Goal: Task Accomplishment & Management: Manage account settings

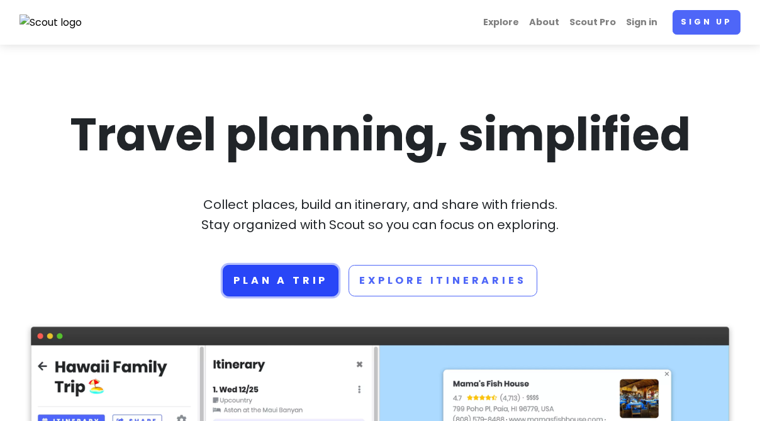
click at [297, 281] on link "Plan a trip" at bounding box center [281, 280] width 116 height 31
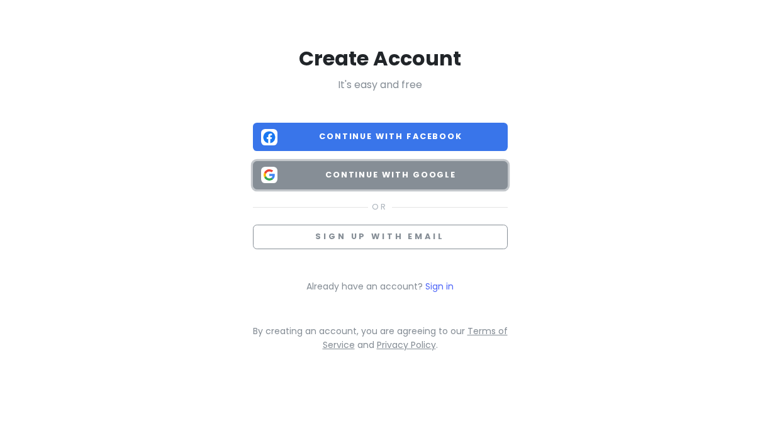
click at [372, 178] on span "Continue with Google" at bounding box center [391, 175] width 217 height 13
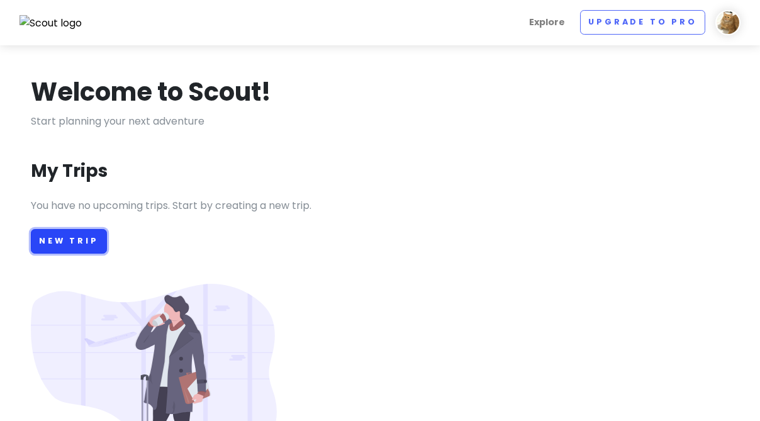
click at [87, 240] on link "New Trip" at bounding box center [69, 241] width 76 height 25
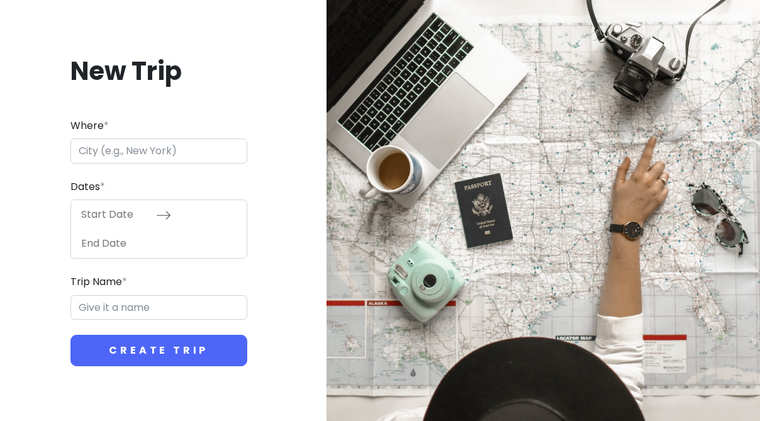
click at [172, 154] on input "Where *" at bounding box center [158, 150] width 177 height 25
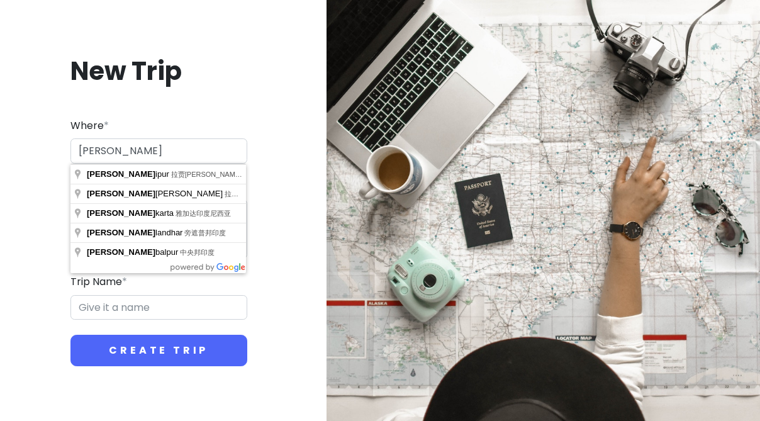
type input "J"
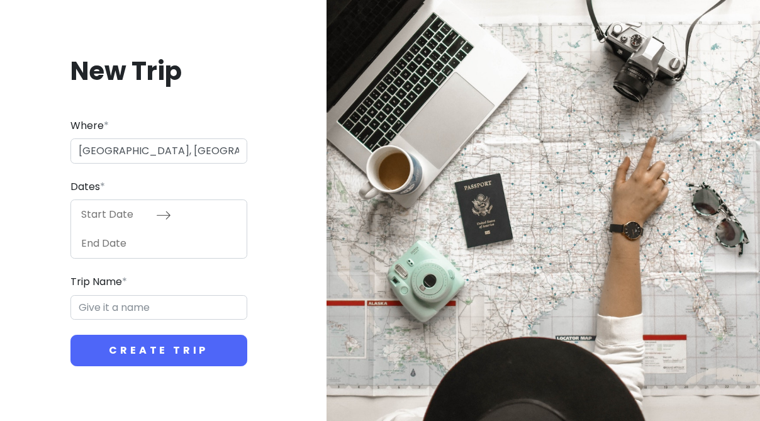
type input "日本大阪府大阪市"
type input "[GEOGRAPHIC_DATA] Trip"
click at [167, 217] on icon at bounding box center [164, 215] width 14 height 8
click at [111, 216] on input "Start Date" at bounding box center [115, 214] width 82 height 29
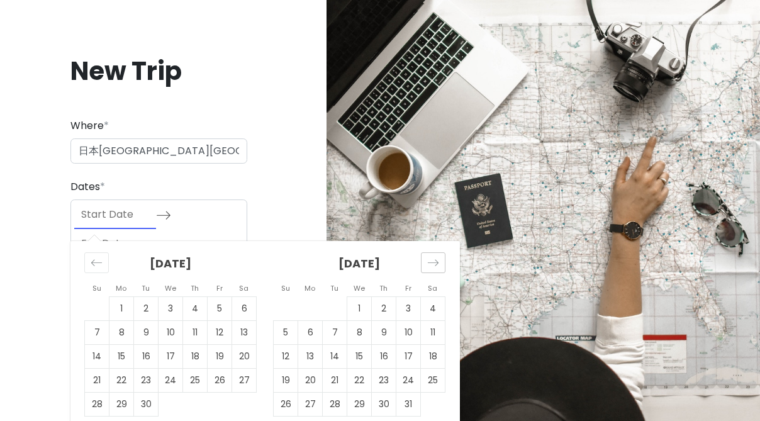
click at [441, 258] on div "Move forward to switch to the next month." at bounding box center [433, 262] width 25 height 21
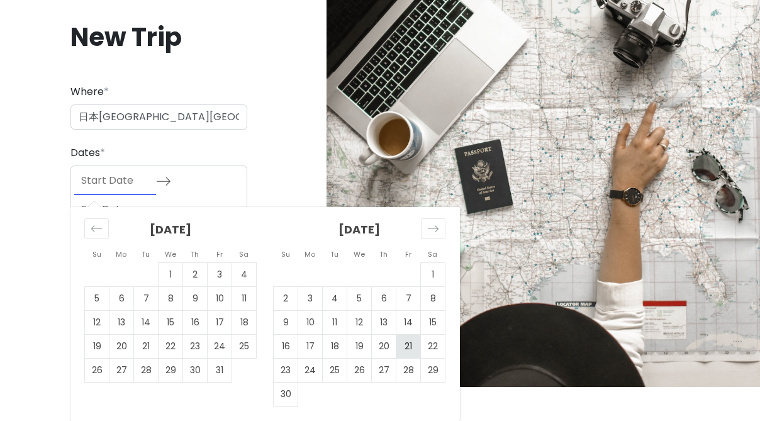
click at [411, 349] on td "21" at bounding box center [408, 347] width 25 height 24
type input "11/21/2025"
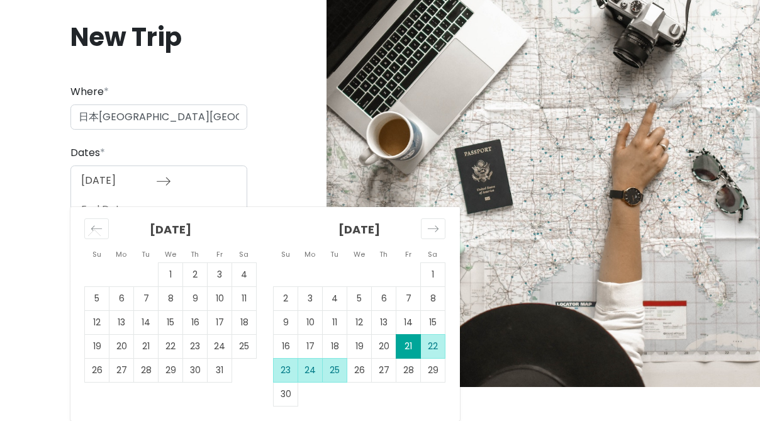
click at [339, 368] on td "25" at bounding box center [335, 371] width 25 height 24
type input "11/25/2025"
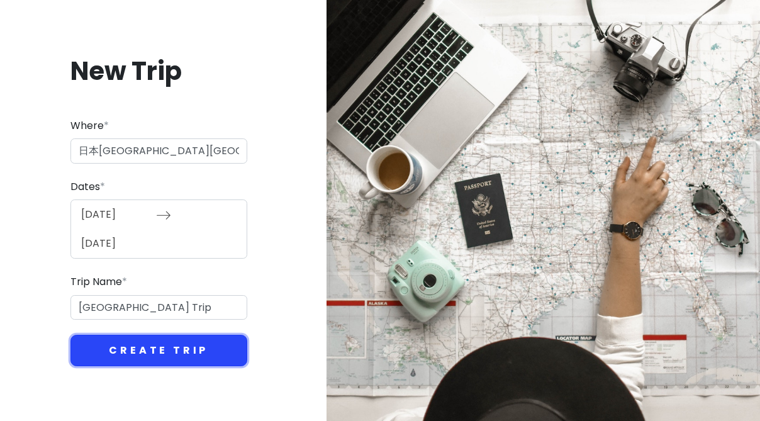
click at [167, 358] on button "Create Trip" at bounding box center [158, 350] width 177 height 31
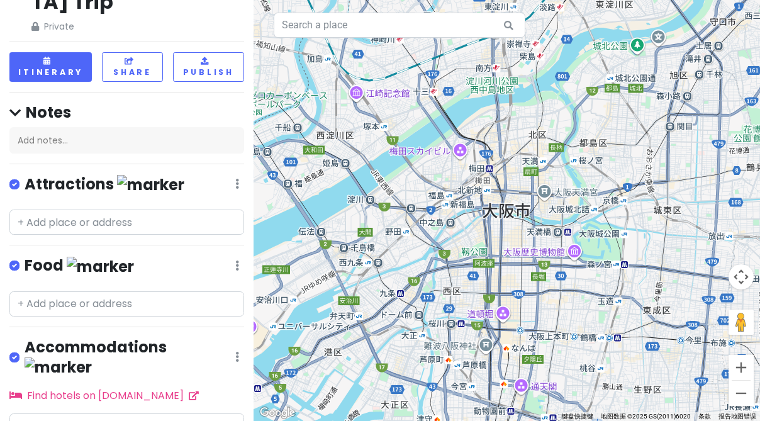
scroll to position [67, 0]
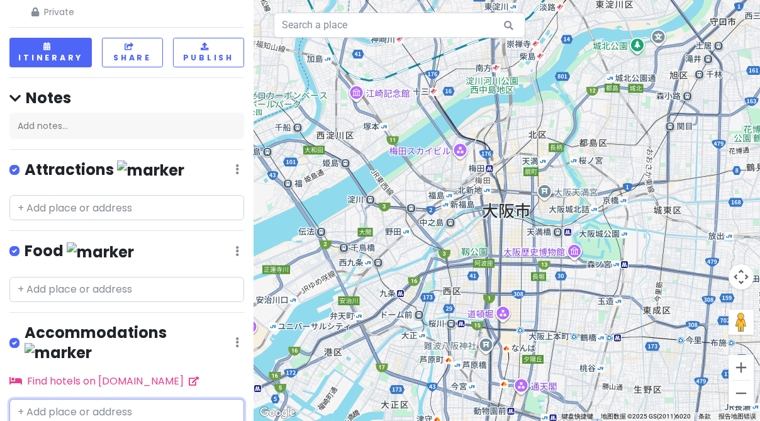
click at [127, 399] on input "text" at bounding box center [126, 411] width 235 height 25
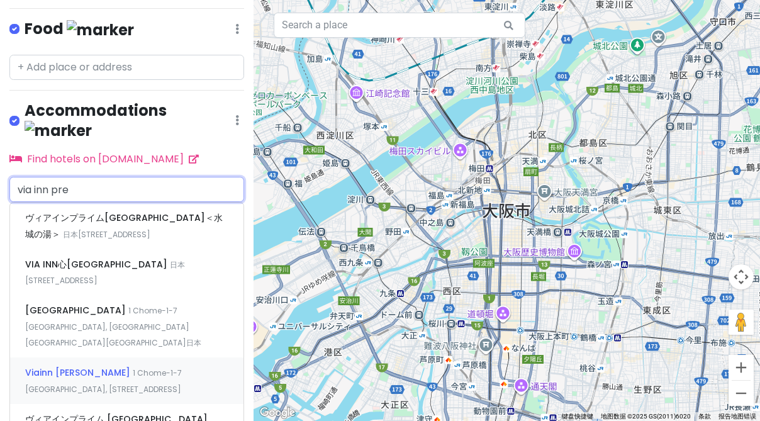
scroll to position [328, 0]
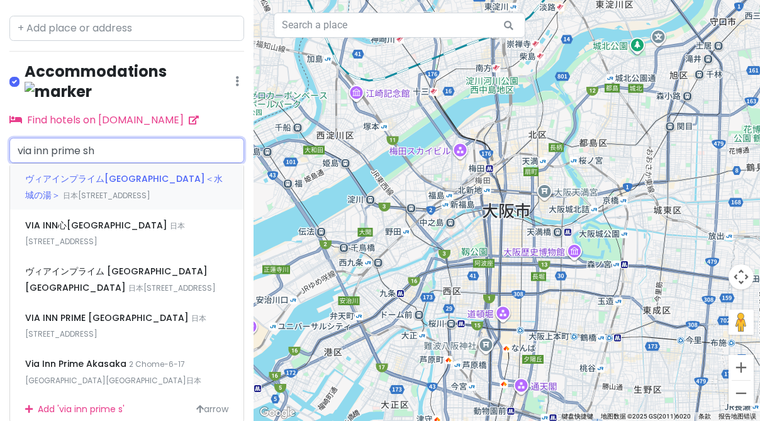
type input "via inn prime shi"
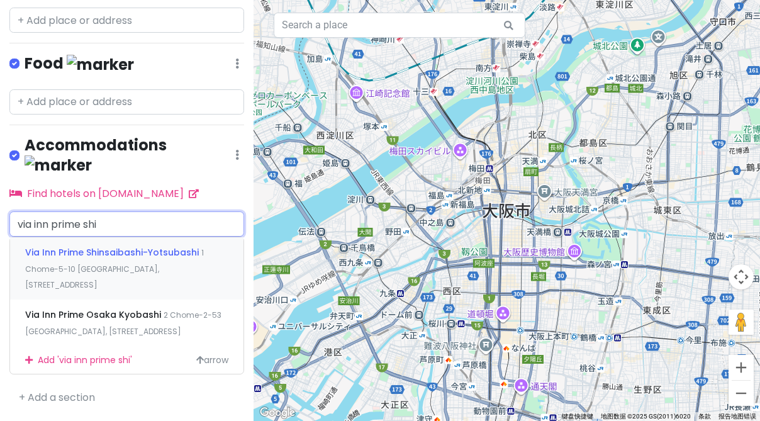
scroll to position [189, 0]
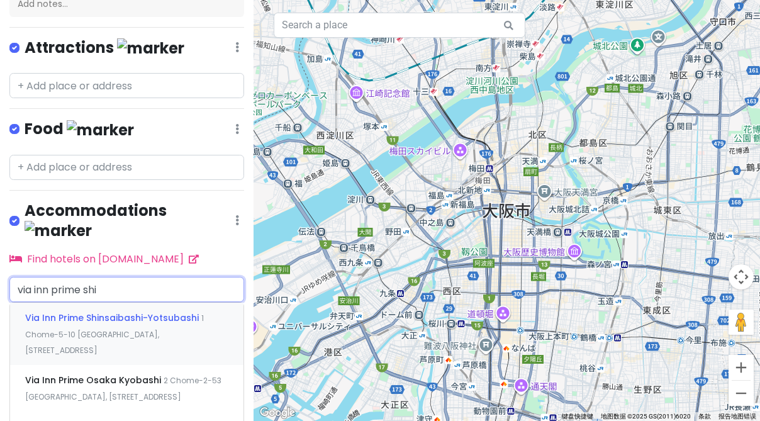
click at [155, 311] on span "Via Inn Prime Shinsaibashi-Yotsubashi" at bounding box center [113, 317] width 176 height 13
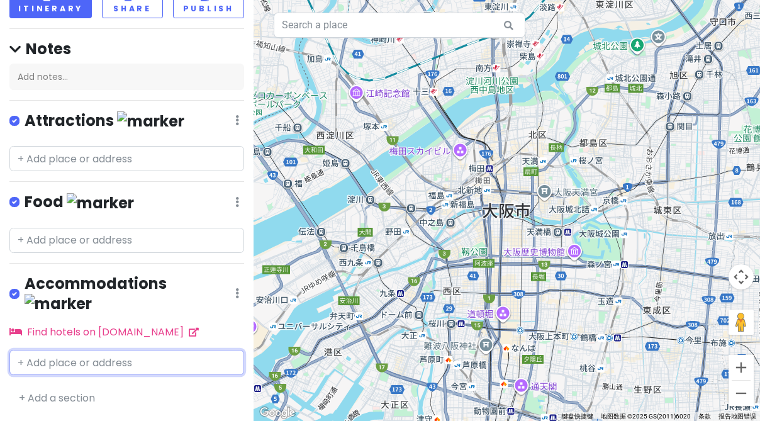
scroll to position [105, 0]
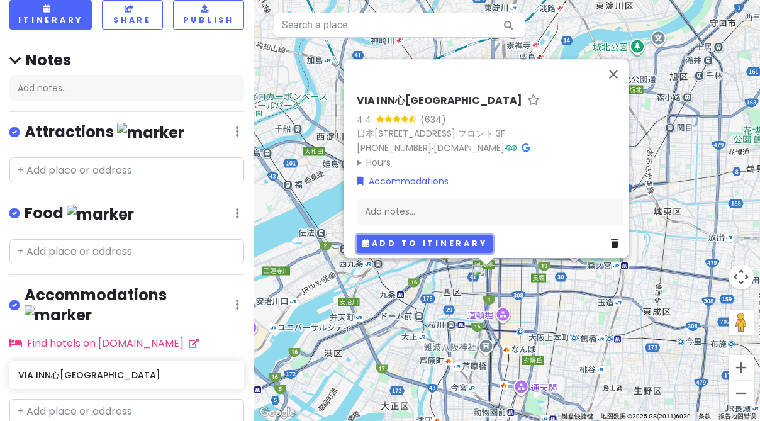
click at [419, 237] on button "Add to itinerary" at bounding box center [425, 244] width 136 height 18
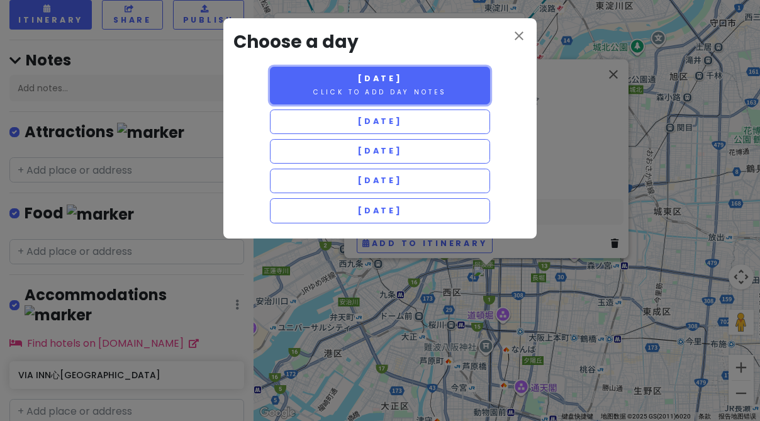
click at [442, 88] on small "Click to add day notes" at bounding box center [379, 91] width 133 height 9
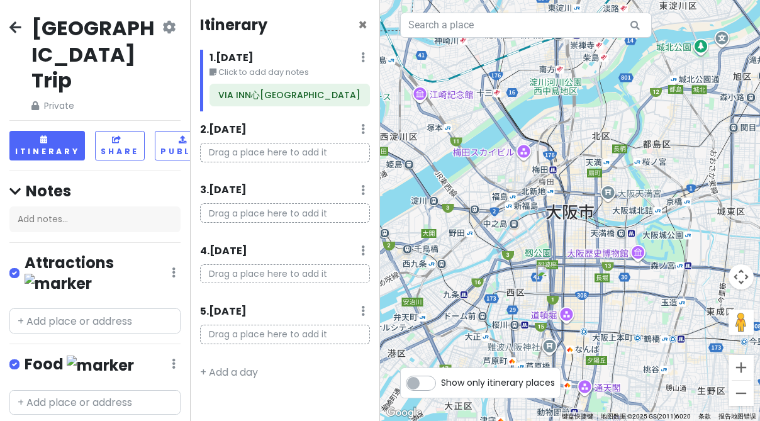
scroll to position [125, 0]
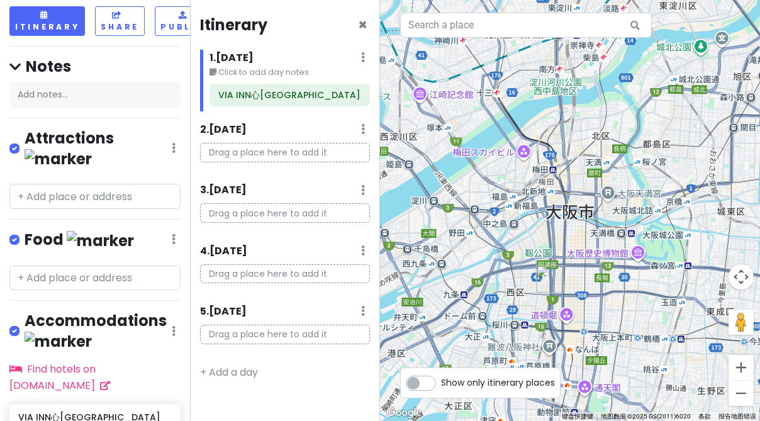
click at [311, 42] on div "Itinerary × 1 . Fri 11/21 Edit Day Notes Delete Day Click to add day notes VIA …" at bounding box center [285, 210] width 190 height 421
click at [441, 384] on label "Show only itinerary places" at bounding box center [498, 380] width 114 height 15
click at [441, 381] on input "Show only itinerary places" at bounding box center [445, 377] width 8 height 8
click at [441, 380] on label "Show only itinerary places" at bounding box center [498, 380] width 114 height 15
click at [441, 380] on input "Show only itinerary places" at bounding box center [445, 377] width 8 height 8
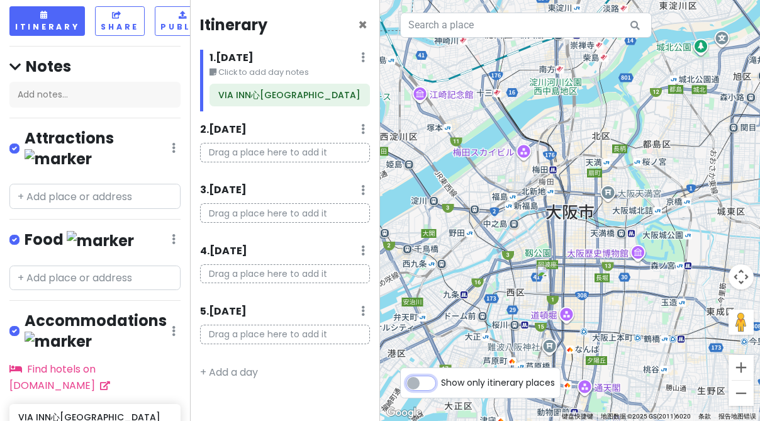
checkbox input "false"
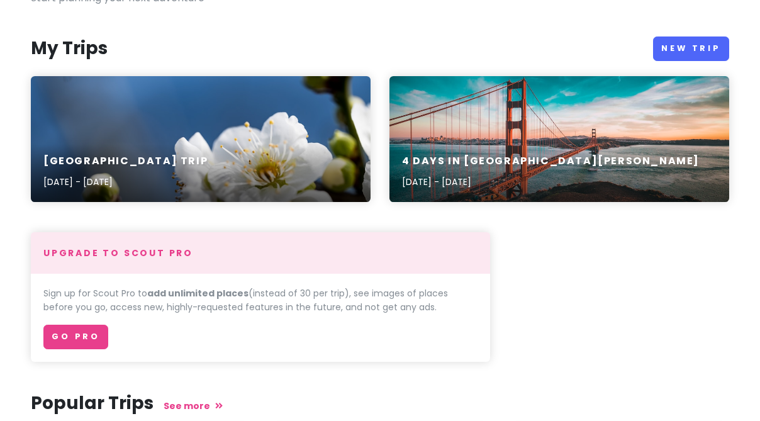
scroll to position [53, 0]
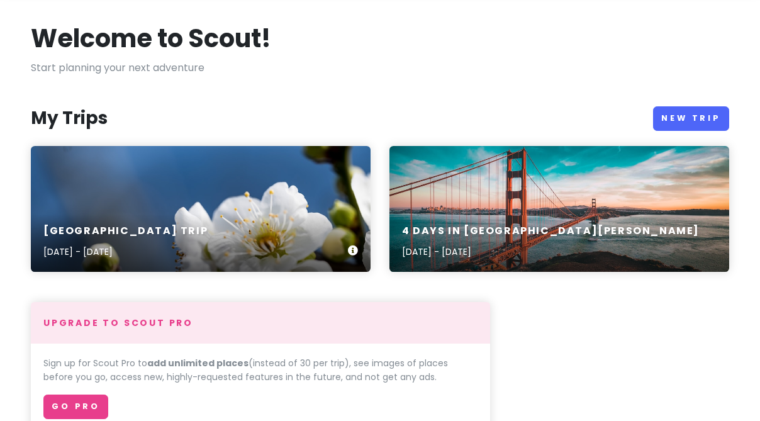
click at [231, 191] on div "大阪市 Trip Nov 21, 2025 - Nov 25, 2025" at bounding box center [201, 209] width 340 height 126
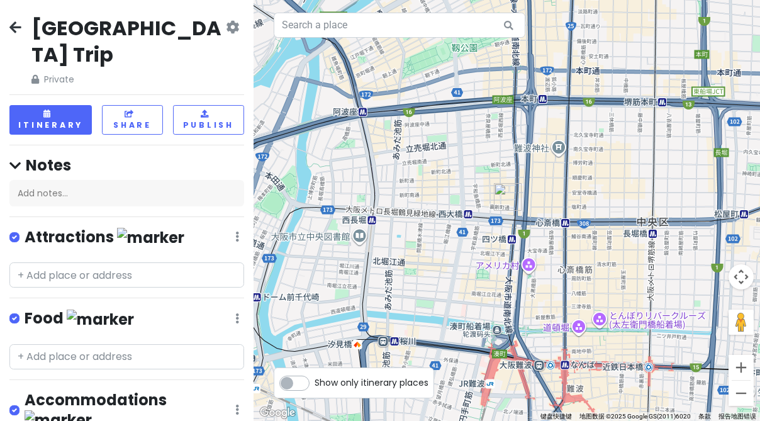
click at [105, 30] on h2 "[GEOGRAPHIC_DATA] Trip" at bounding box center [127, 41] width 192 height 52
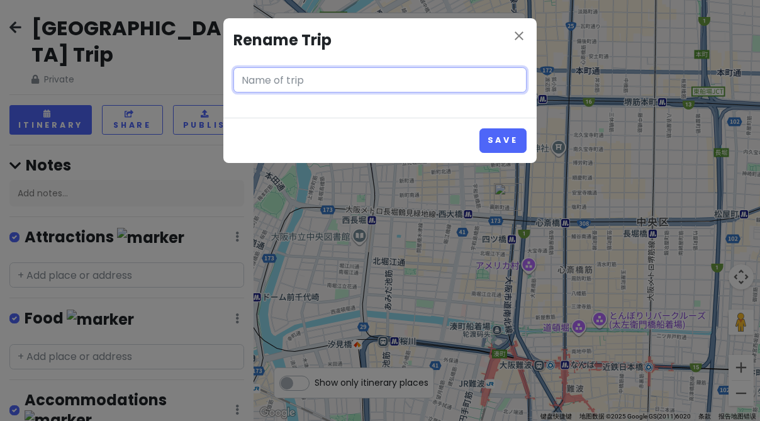
type input "[GEOGRAPHIC_DATA] Trip"
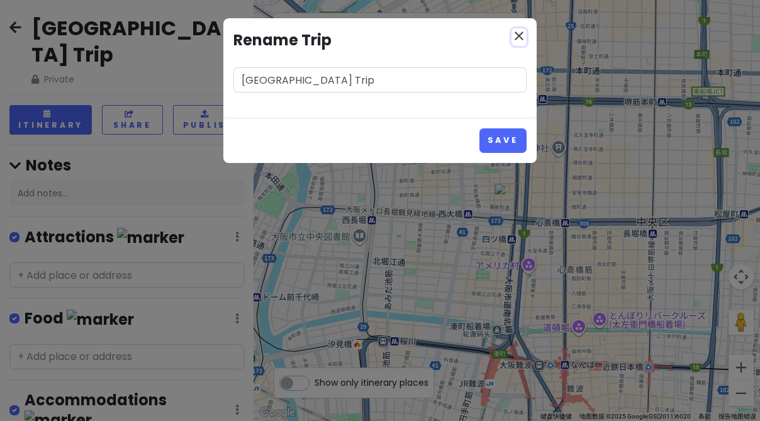
click at [517, 36] on icon "close" at bounding box center [519, 35] width 15 height 15
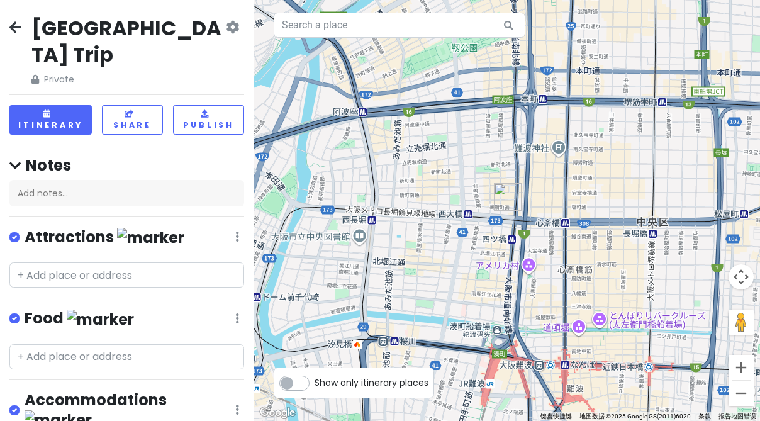
click at [229, 29] on icon at bounding box center [232, 27] width 13 height 10
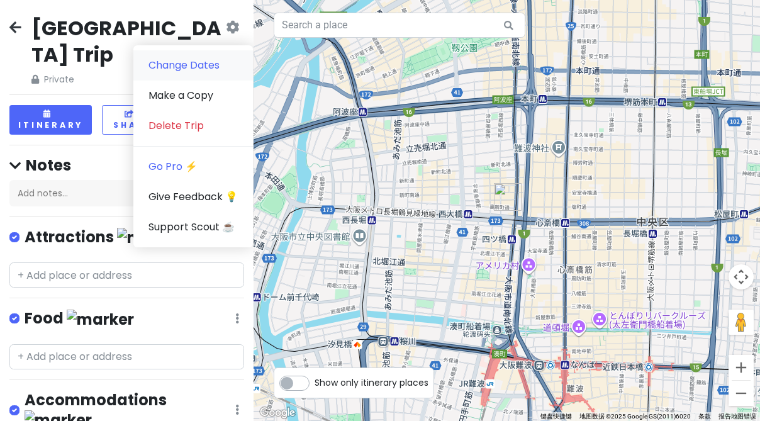
click at [213, 64] on link "Change Dates" at bounding box center [193, 65] width 120 height 30
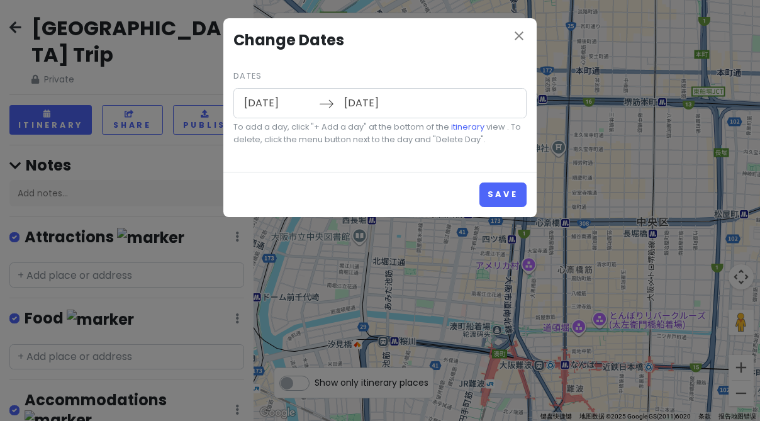
click at [331, 104] on icon at bounding box center [326, 103] width 15 height 15
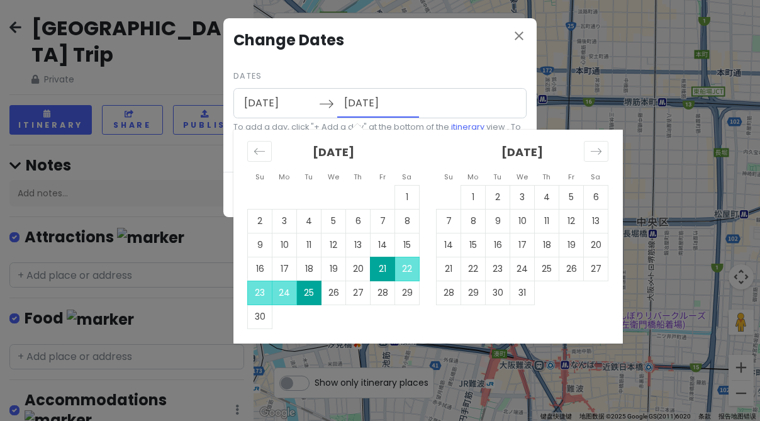
click at [371, 106] on input "11/25/2025" at bounding box center [378, 103] width 82 height 29
click at [379, 268] on td "21" at bounding box center [383, 269] width 25 height 24
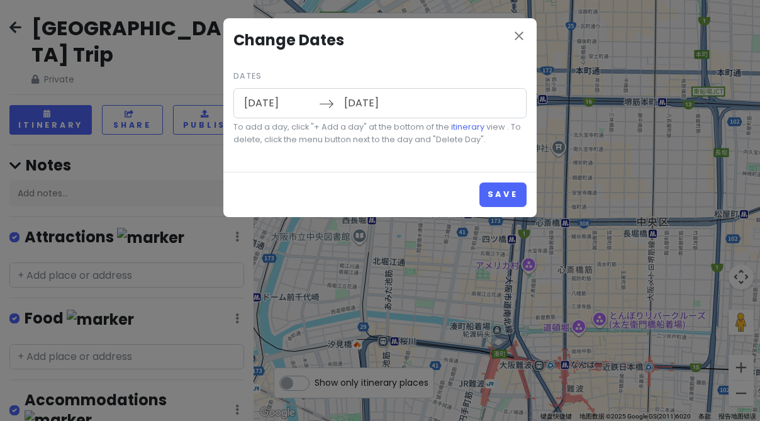
click at [379, 104] on input "11/25/2025" at bounding box center [378, 103] width 82 height 29
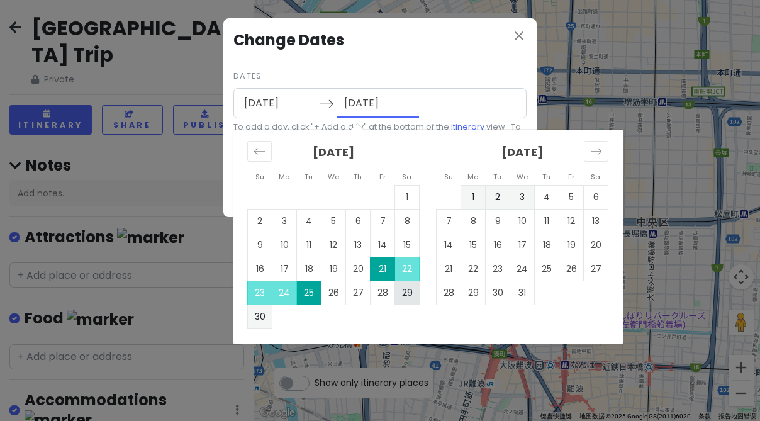
click at [408, 297] on td "29" at bounding box center [407, 293] width 25 height 24
type input "11/29/2025"
type input "12/03/2025"
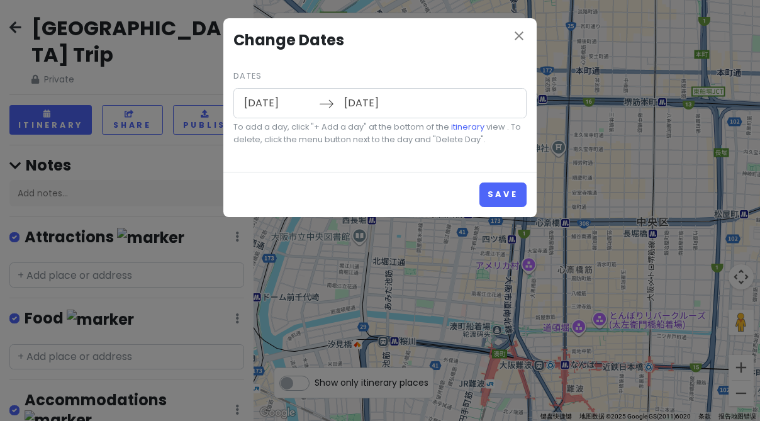
click at [263, 104] on input "11/29/2025" at bounding box center [278, 103] width 82 height 29
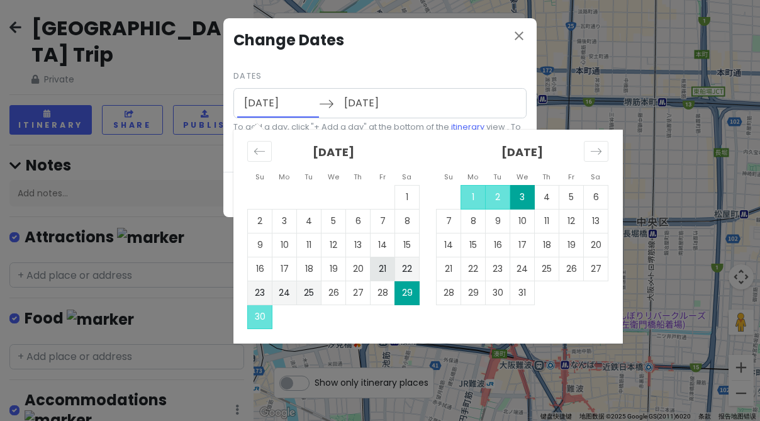
click at [380, 271] on td "21" at bounding box center [383, 269] width 25 height 24
type input "11/21/2025"
type input "11/25/2025"
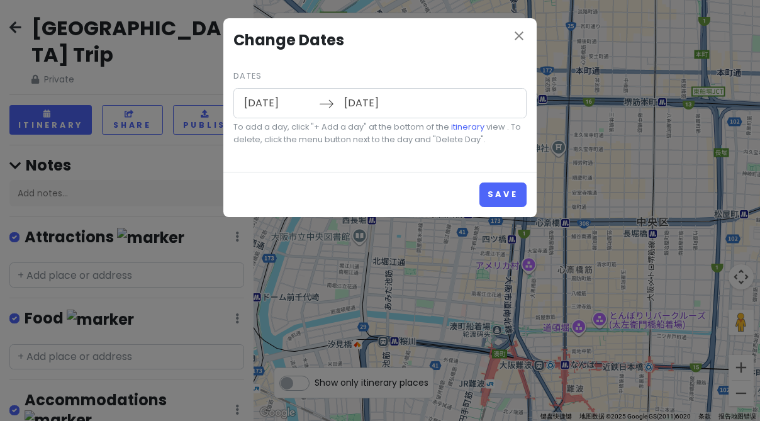
click at [368, 112] on input "11/25/2025" at bounding box center [378, 103] width 82 height 29
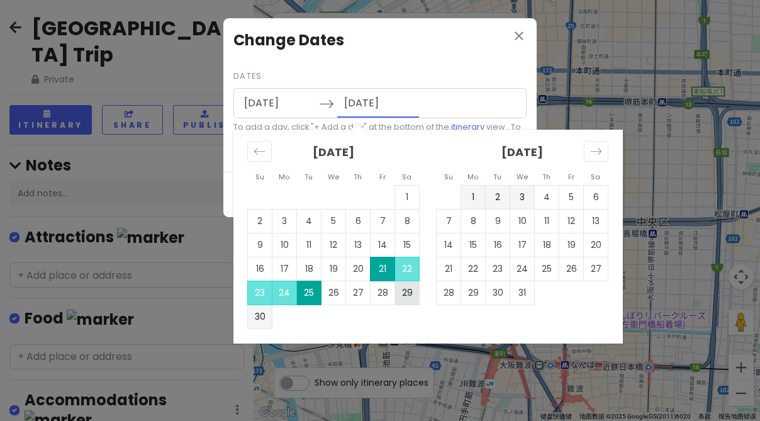
click at [406, 291] on td "29" at bounding box center [407, 293] width 25 height 24
type input "11/29/2025"
type input "12/03/2025"
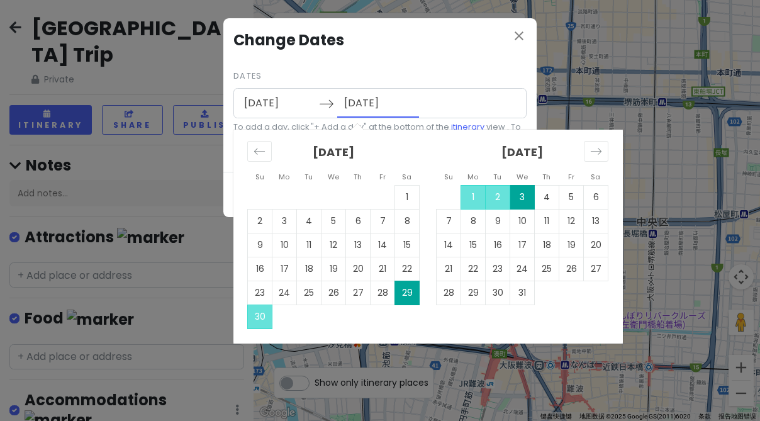
click at [374, 103] on input "12/03/2025" at bounding box center [378, 103] width 82 height 29
click at [379, 267] on td "21" at bounding box center [383, 269] width 25 height 24
type input "11/21/2025"
type input "11/25/2025"
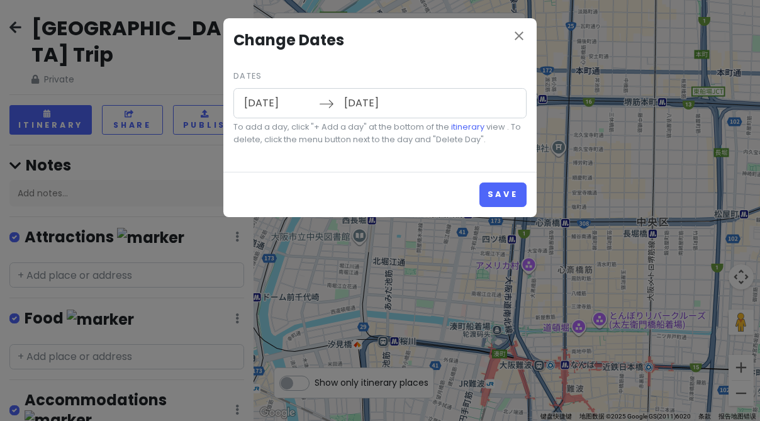
click at [374, 106] on input "11/25/2025" at bounding box center [378, 103] width 82 height 29
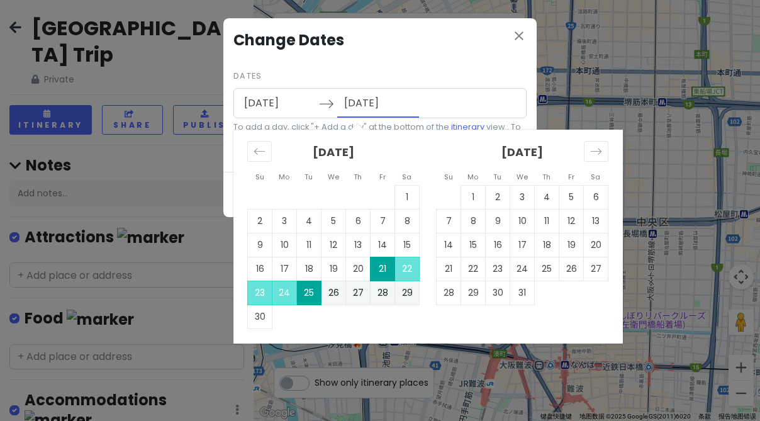
click at [313, 293] on td "25" at bounding box center [309, 293] width 25 height 24
type input "11/25/2025"
type input "11/29/2025"
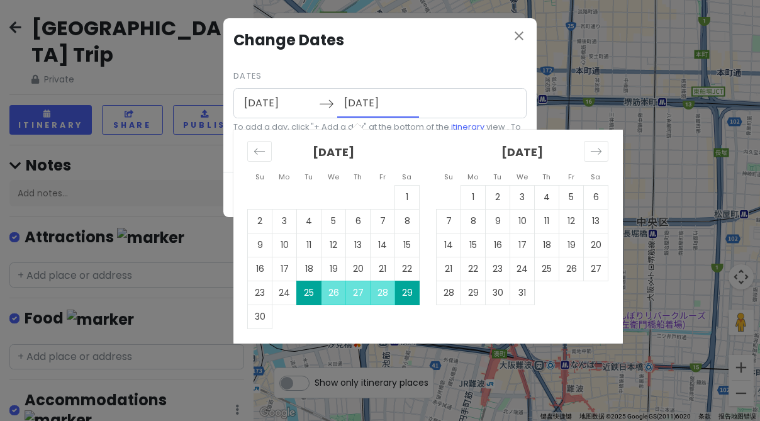
click at [373, 106] on input "11/29/2025" at bounding box center [378, 103] width 82 height 29
click at [384, 269] on td "21" at bounding box center [383, 269] width 25 height 24
type input "11/21/2025"
type input "11/25/2025"
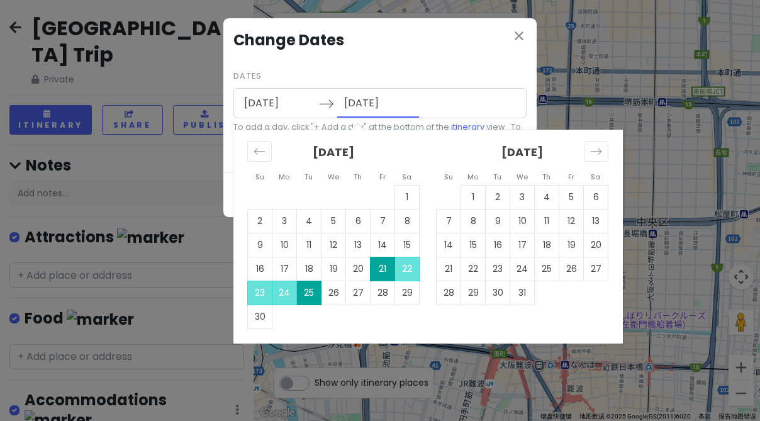
click at [362, 103] on input "11/25/2025" at bounding box center [378, 103] width 82 height 29
click at [405, 69] on div "Dates 11/21/2025 Navigate forward to interact with the calendar and select a da…" at bounding box center [379, 106] width 293 height 79
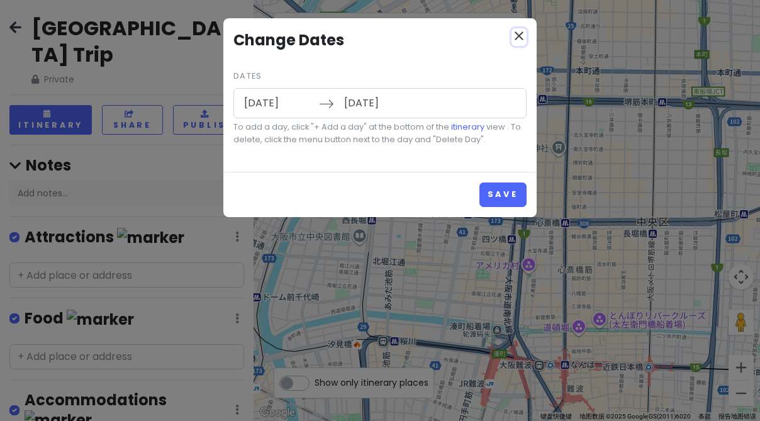
click at [517, 40] on icon "close" at bounding box center [519, 35] width 15 height 15
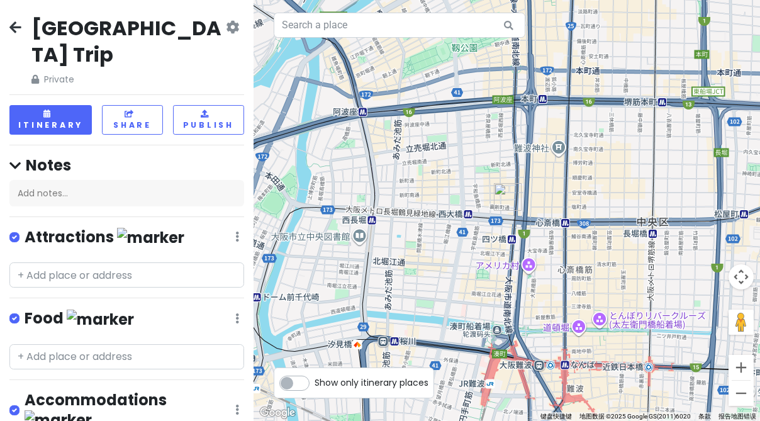
click at [228, 23] on icon at bounding box center [232, 27] width 13 height 10
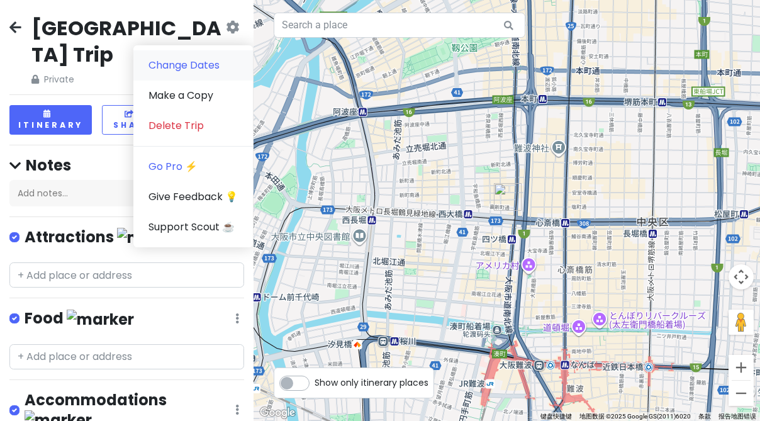
click at [189, 67] on link "Change Dates" at bounding box center [193, 65] width 120 height 30
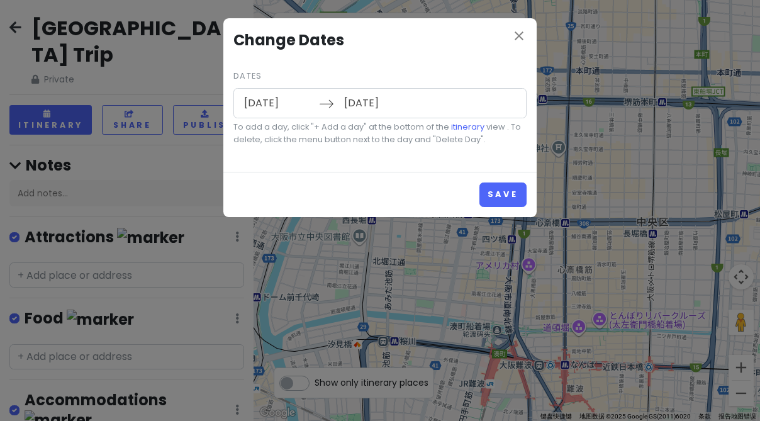
click at [271, 103] on input "11/21/2025" at bounding box center [278, 103] width 82 height 29
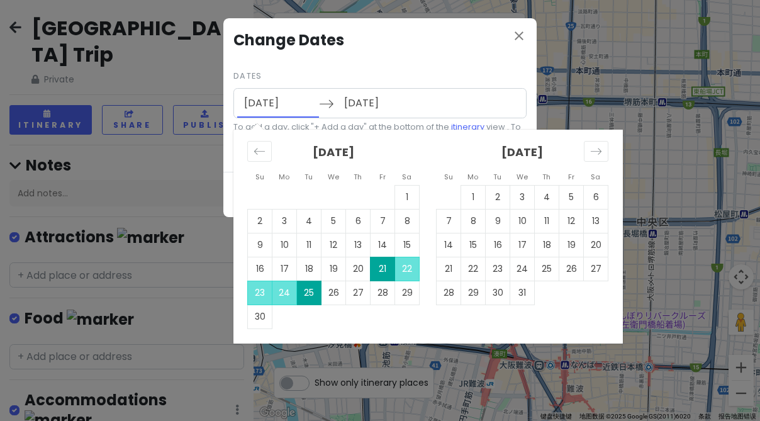
click at [379, 267] on td "21" at bounding box center [383, 269] width 25 height 24
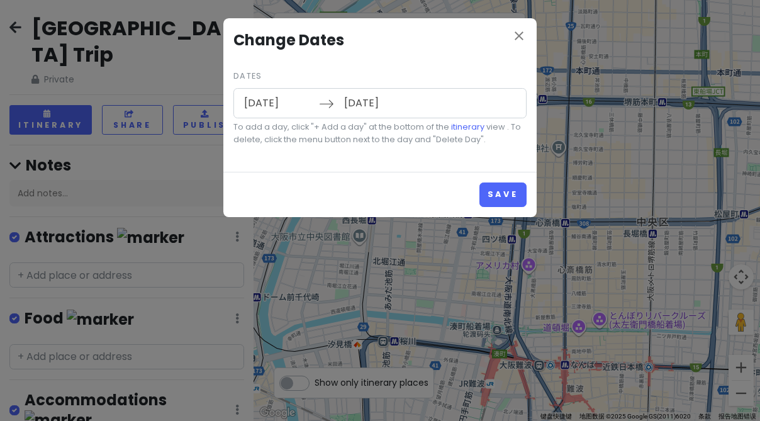
click at [372, 101] on input "11/25/2025" at bounding box center [378, 103] width 82 height 29
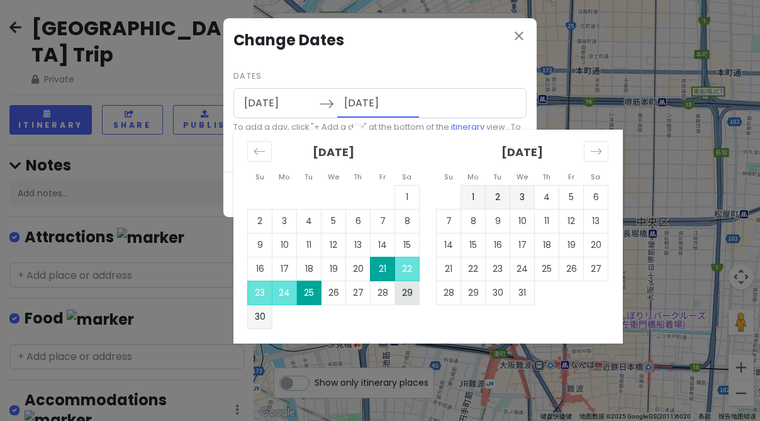
click at [401, 291] on td "29" at bounding box center [407, 293] width 25 height 24
type input "11/29/2025"
type input "12/03/2025"
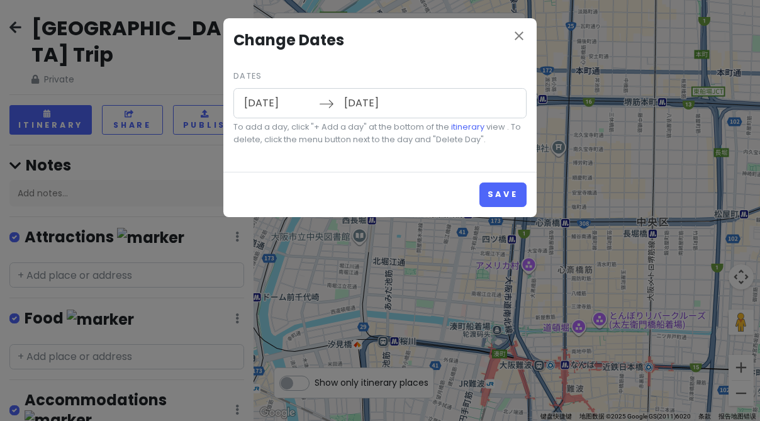
click at [369, 99] on input "12/03/2025" at bounding box center [378, 103] width 82 height 29
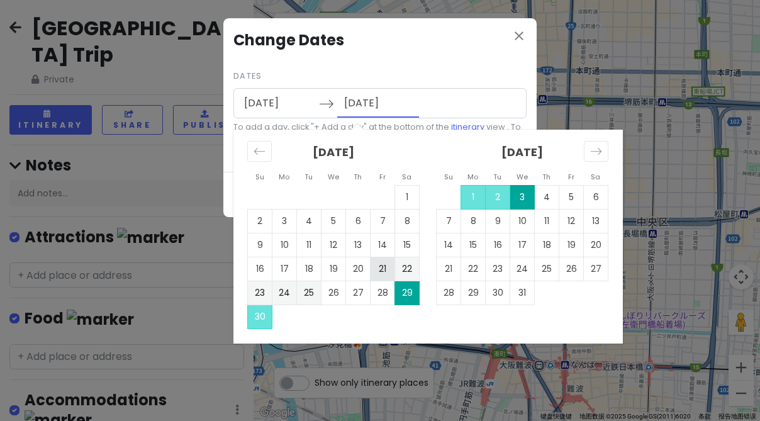
click at [376, 267] on td "21" at bounding box center [383, 269] width 25 height 24
type input "11/21/2025"
type input "11/25/2025"
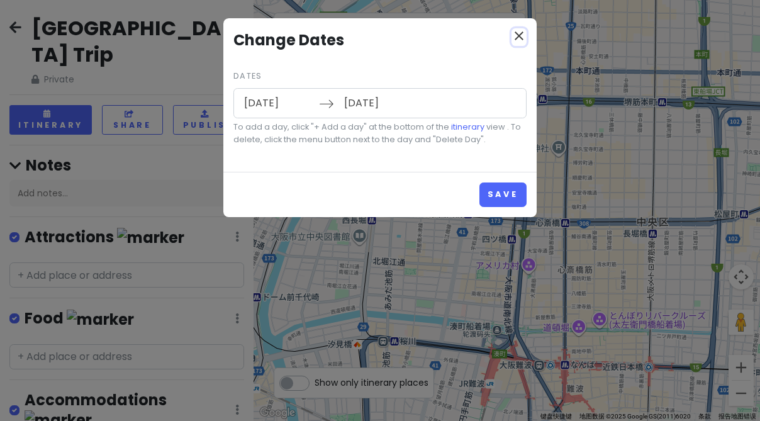
click at [517, 37] on icon "close" at bounding box center [519, 35] width 15 height 15
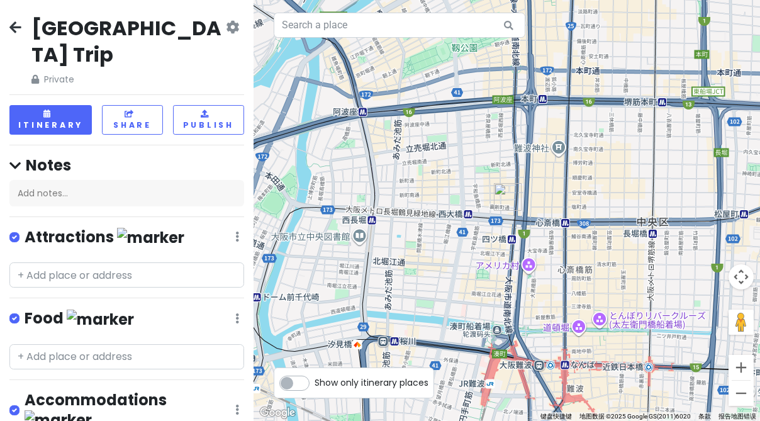
click at [14, 28] on icon at bounding box center [15, 27] width 12 height 10
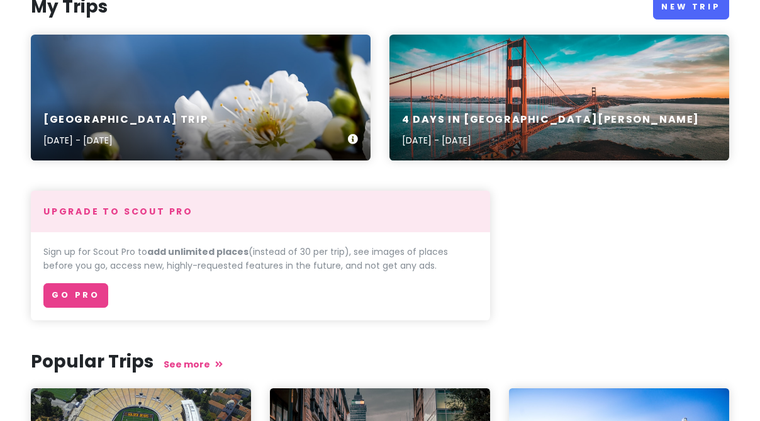
scroll to position [92, 0]
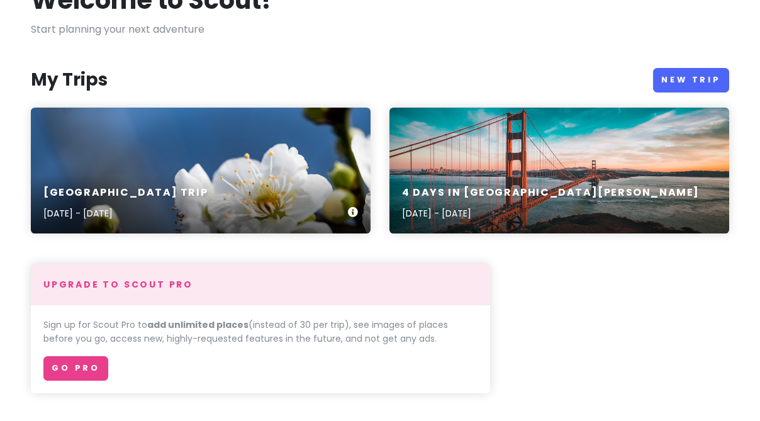
click at [261, 173] on div "大阪市 Trip Nov 21, 2025 - Nov 25, 2025" at bounding box center [201, 171] width 340 height 126
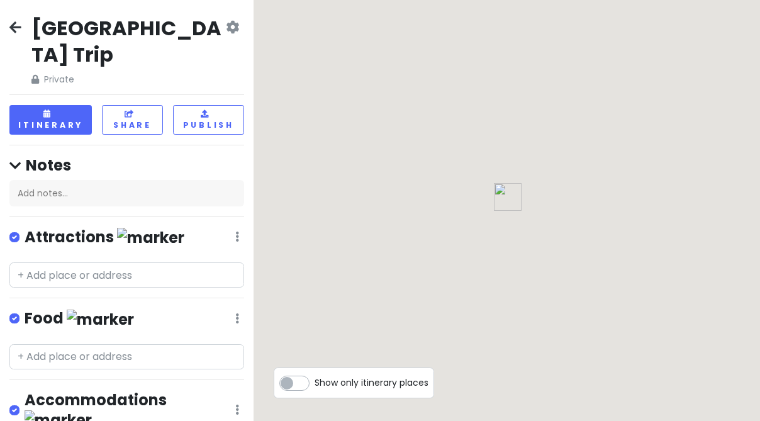
click at [234, 24] on icon at bounding box center [232, 27] width 13 height 10
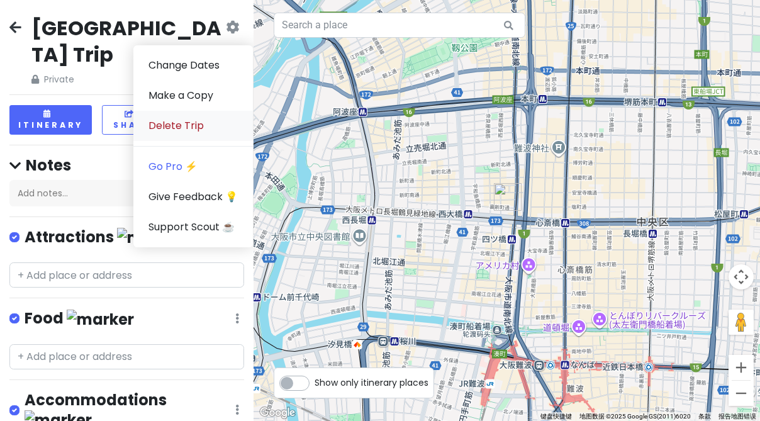
click at [198, 129] on link "Delete Trip" at bounding box center [193, 126] width 120 height 30
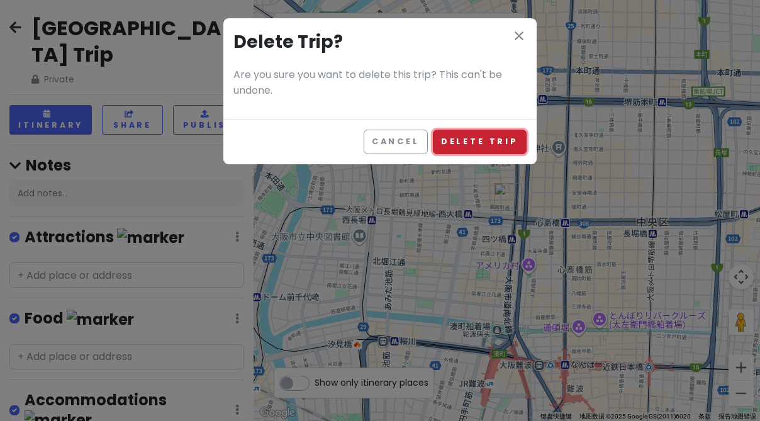
click at [487, 141] on button "Delete Trip" at bounding box center [480, 142] width 94 height 25
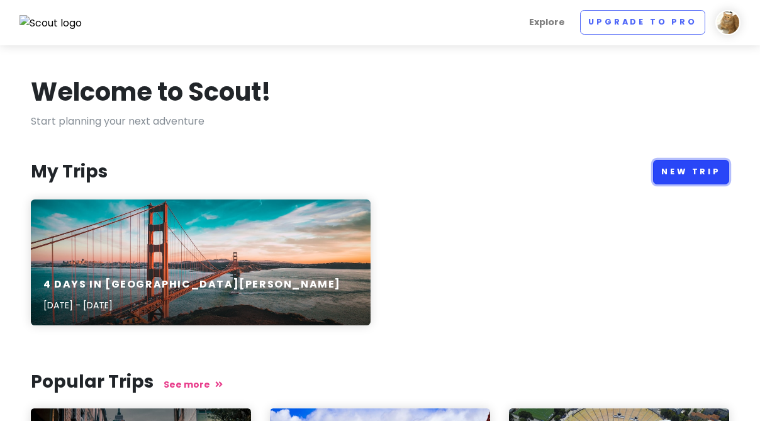
click at [697, 179] on link "New Trip" at bounding box center [691, 172] width 76 height 25
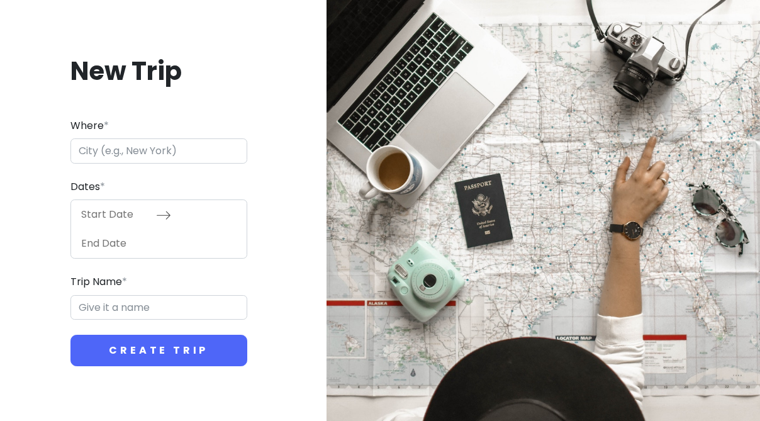
click at [169, 147] on input "Where *" at bounding box center [158, 150] width 177 height 25
type input "日本大阪府大阪市"
type input "大阪市 Trip"
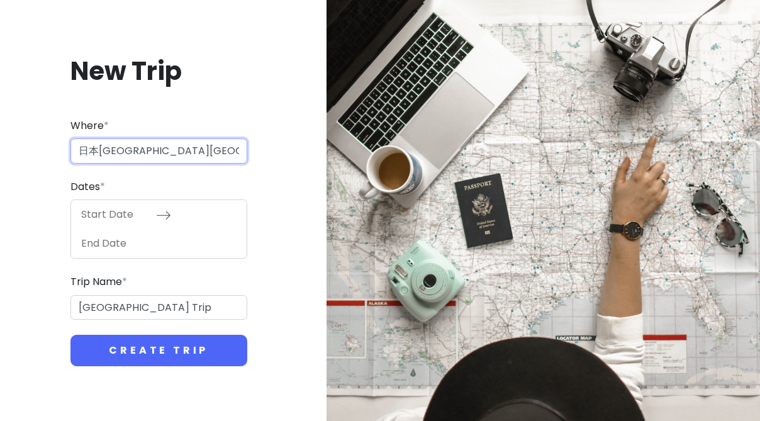
click at [186, 150] on input "日本大阪府大阪市" at bounding box center [158, 150] width 177 height 25
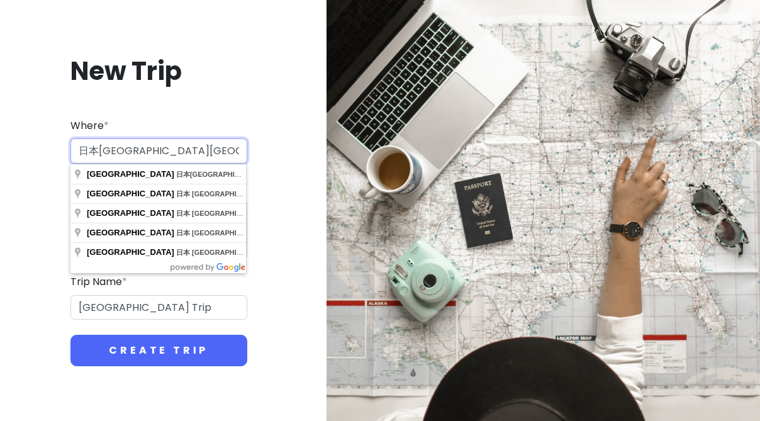
drag, startPoint x: 188, startPoint y: 154, endPoint x: 74, endPoint y: 144, distance: 114.3
click at [74, 144] on input "日本大阪府大阪市" at bounding box center [158, 150] width 177 height 25
click at [179, 152] on input "日本大阪府大阪市" at bounding box center [158, 150] width 177 height 25
drag, startPoint x: 179, startPoint y: 152, endPoint x: 33, endPoint y: 147, distance: 146.1
click at [33, 147] on div "New Trip Where * 日本大阪府大阪市 Dates * Navigate forward to interact with the calenda…" at bounding box center [159, 211] width 298 height 373
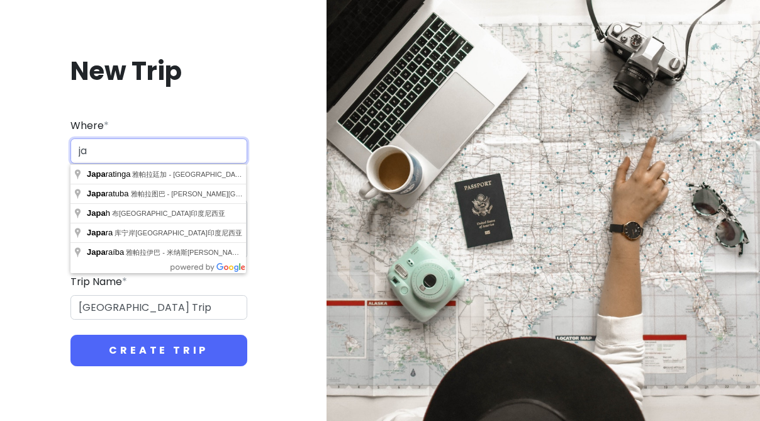
type input "j"
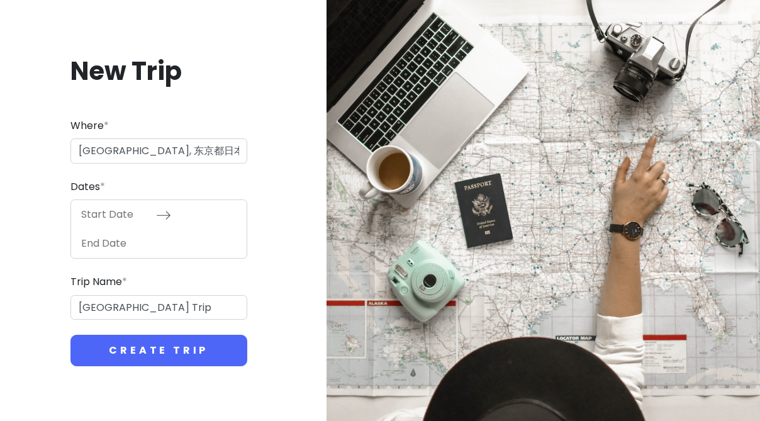
type input "日本东京都东京"
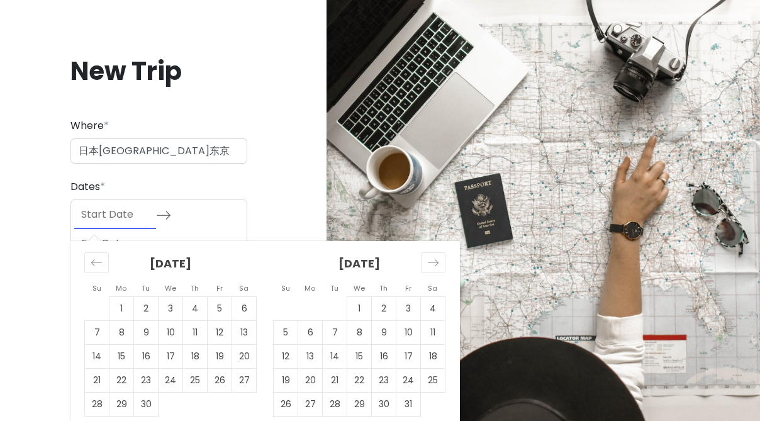
click at [120, 217] on input "Start Date" at bounding box center [115, 214] width 82 height 29
click at [441, 261] on div "Move forward to switch to the next month." at bounding box center [433, 262] width 25 height 21
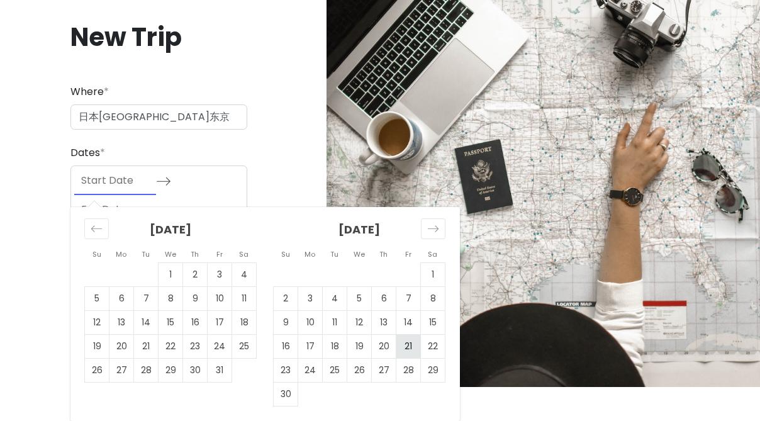
click at [412, 343] on td "21" at bounding box center [408, 347] width 25 height 24
type input "11/21/2025"
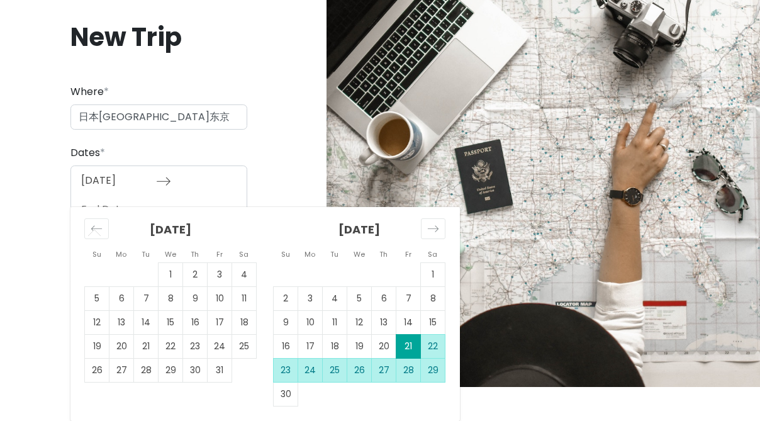
click at [435, 373] on td "29" at bounding box center [433, 371] width 25 height 24
type input "11/29/2025"
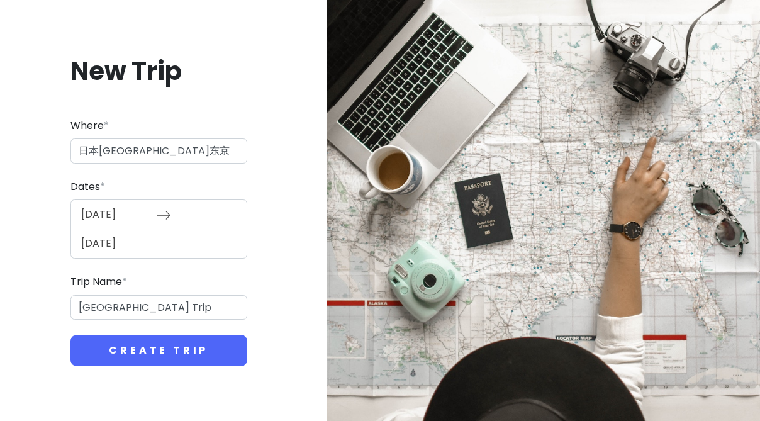
scroll to position [0, 0]
click at [135, 307] on input "大阪市 Trip" at bounding box center [158, 307] width 177 height 25
click at [107, 309] on input "大阪市 Trip" at bounding box center [158, 307] width 177 height 25
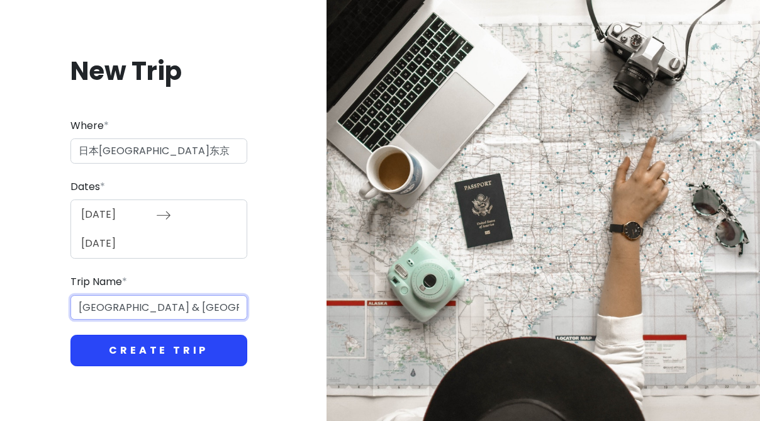
type input "Tokyo & Osaka Trip"
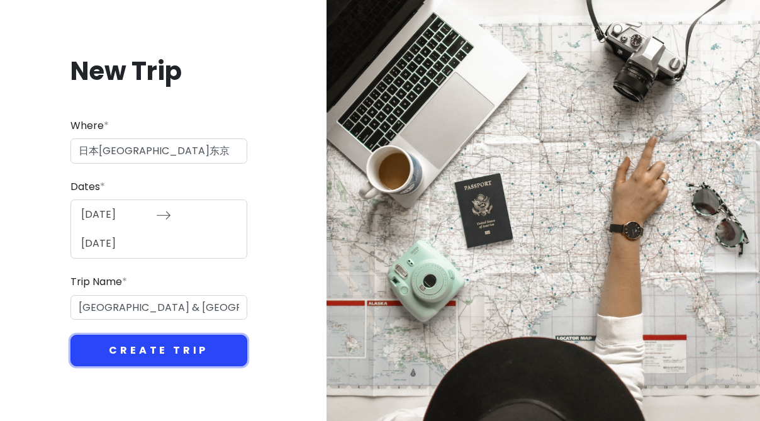
click at [142, 350] on button "Create Trip" at bounding box center [158, 350] width 177 height 31
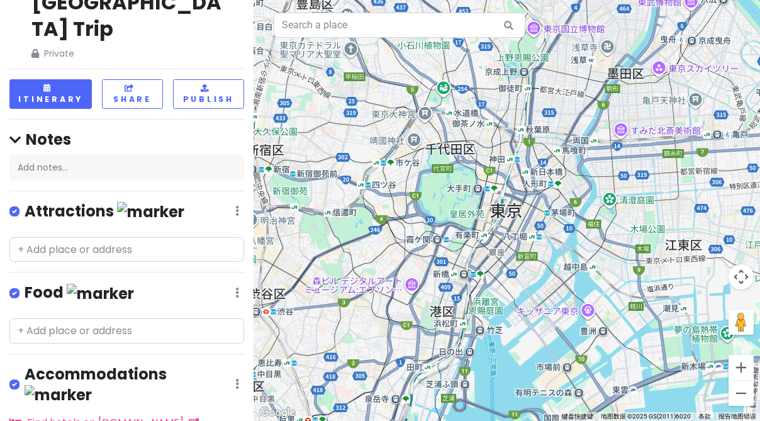
scroll to position [94, 0]
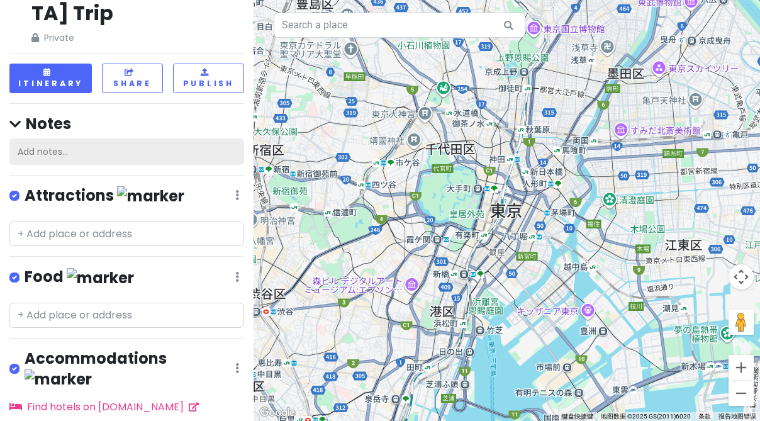
click at [101, 138] on div "Add notes..." at bounding box center [126, 151] width 235 height 26
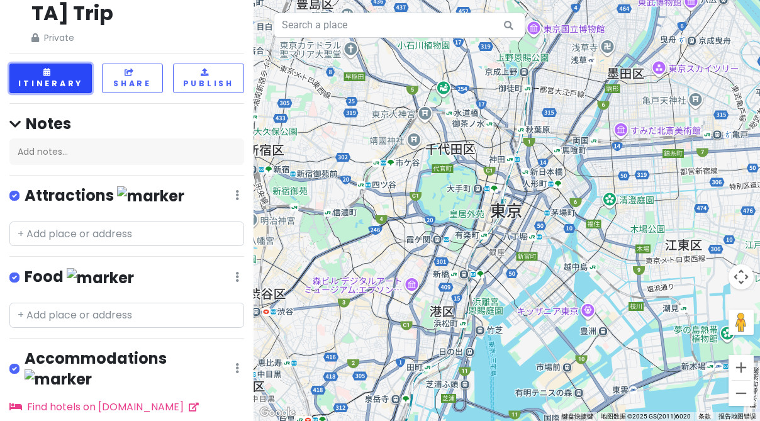
click at [64, 64] on button "Itinerary" at bounding box center [50, 79] width 82 height 30
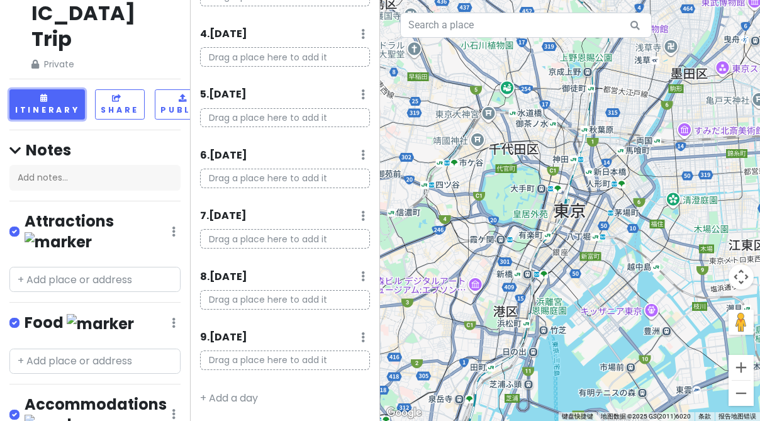
scroll to position [0, 0]
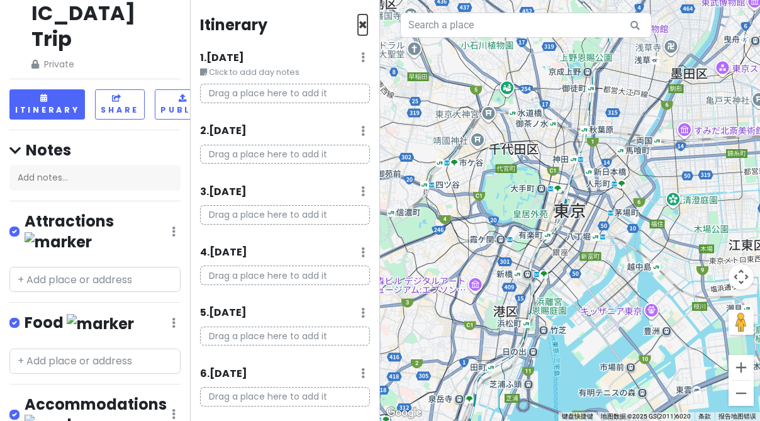
click at [365, 24] on span "×" at bounding box center [362, 24] width 9 height 21
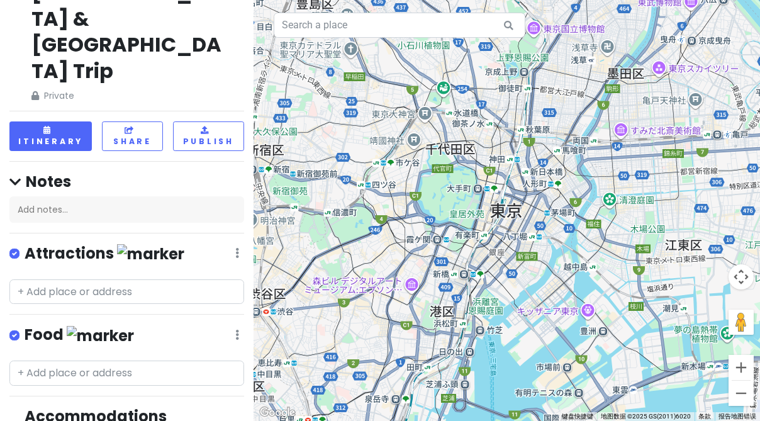
scroll to position [32, 0]
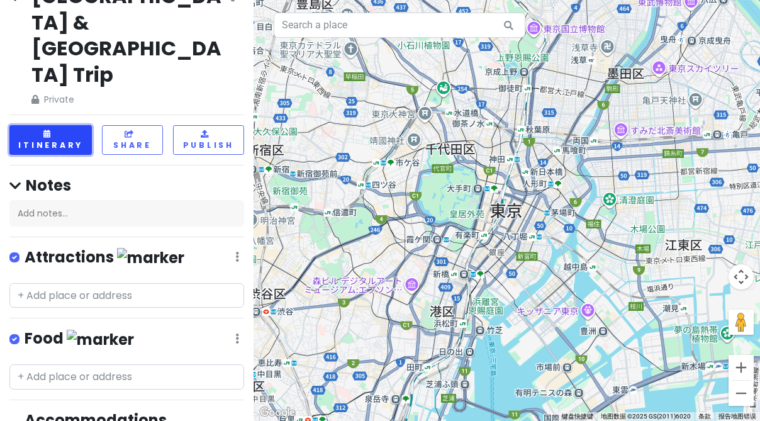
click at [46, 130] on icon at bounding box center [47, 134] width 9 height 8
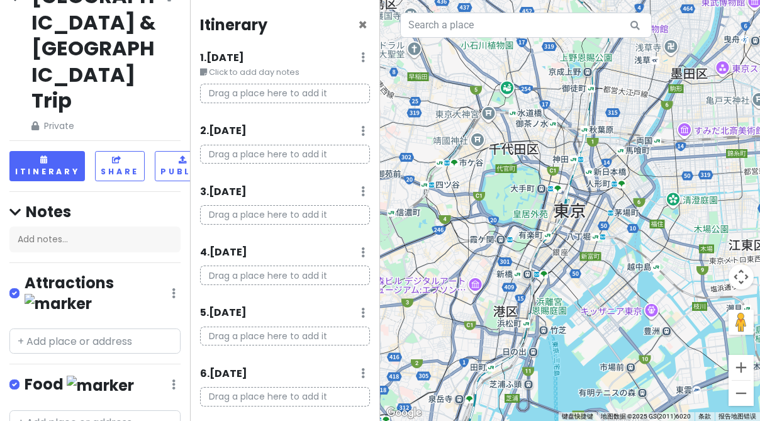
click at [283, 96] on p "Drag a place here to add it" at bounding box center [285, 94] width 170 height 20
click at [269, 91] on p "Drag a place here to add it" at bounding box center [285, 94] width 170 height 20
click at [300, 96] on p "Drag a place here to add it" at bounding box center [285, 94] width 170 height 20
click at [265, 92] on p "Drag a place here to add it" at bounding box center [285, 94] width 170 height 20
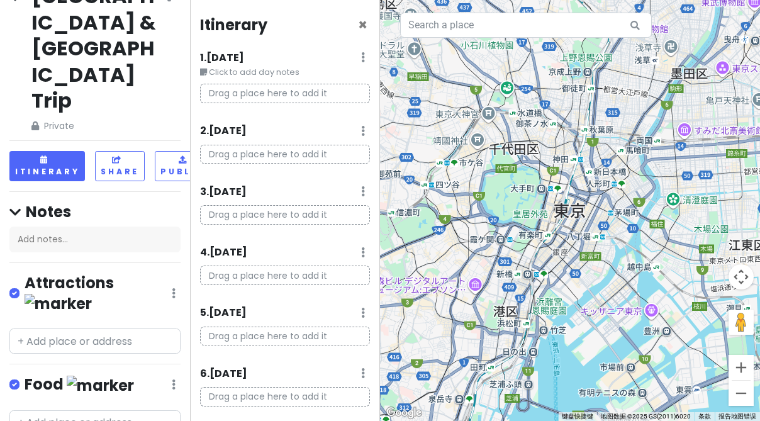
click at [302, 97] on p "Drag a place here to add it" at bounding box center [285, 94] width 170 height 20
click at [237, 60] on h6 "1 . Fri 11/21" at bounding box center [222, 58] width 44 height 13
click at [257, 98] on p "Drag a place here to add it" at bounding box center [290, 94] width 160 height 20
click at [264, 94] on p "Drag a place here to add it" at bounding box center [290, 94] width 160 height 20
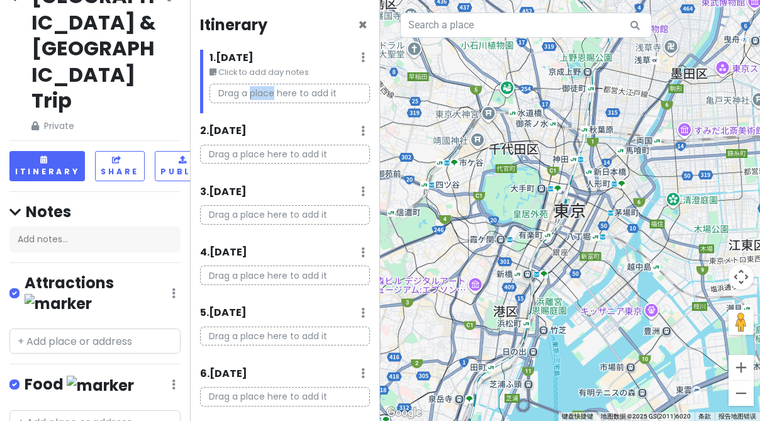
copy p "place"
click at [239, 90] on p "Drag a place here to add it" at bounding box center [290, 94] width 160 height 20
click at [38, 202] on h4 "Notes" at bounding box center [94, 212] width 171 height 20
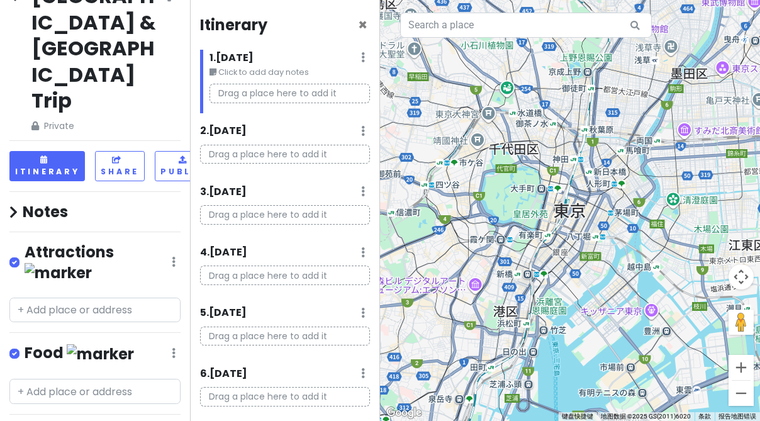
click at [38, 202] on h4 "Notes" at bounding box center [94, 212] width 171 height 20
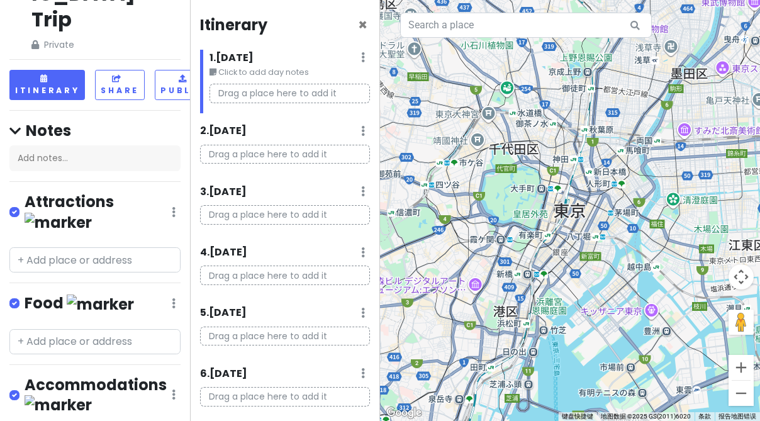
scroll to position [0, 0]
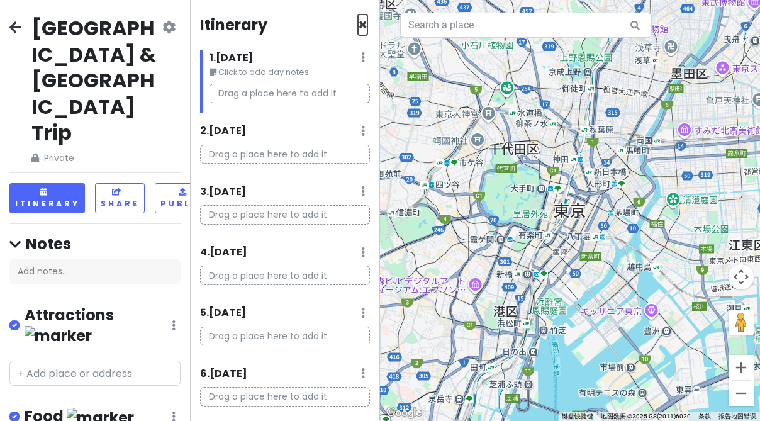
click at [364, 25] on span "×" at bounding box center [362, 24] width 9 height 21
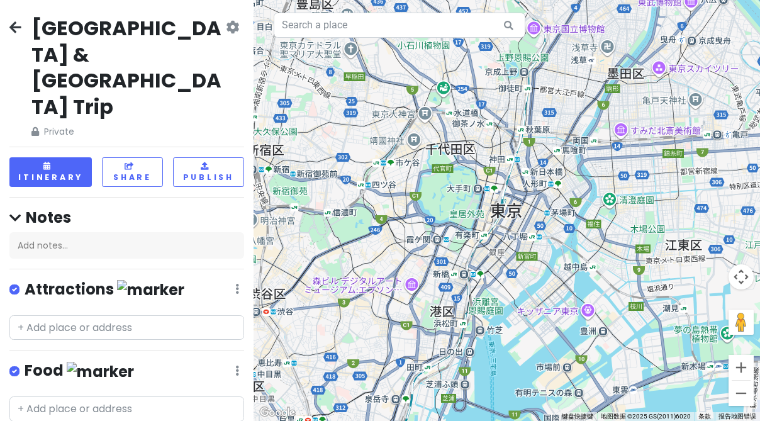
click at [235, 284] on icon at bounding box center [237, 289] width 4 height 10
click at [236, 284] on icon at bounding box center [237, 289] width 4 height 10
click at [59, 157] on button "Itinerary" at bounding box center [50, 172] width 82 height 30
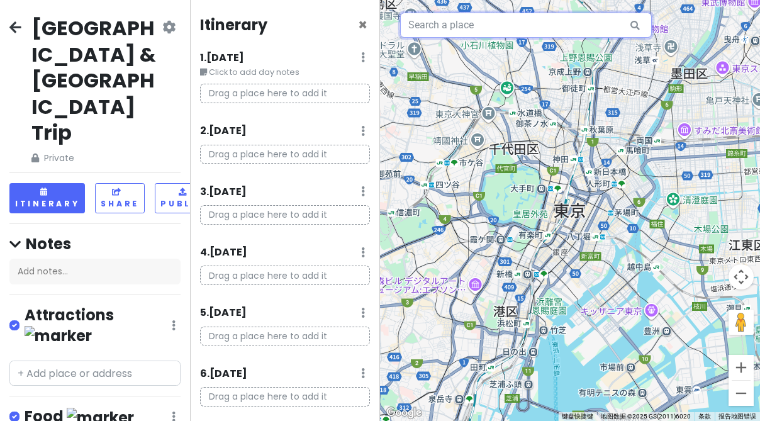
click at [502, 35] on input "text" at bounding box center [526, 25] width 252 height 25
paste input "NARITA INTERNATIONAL (TOKYO)"
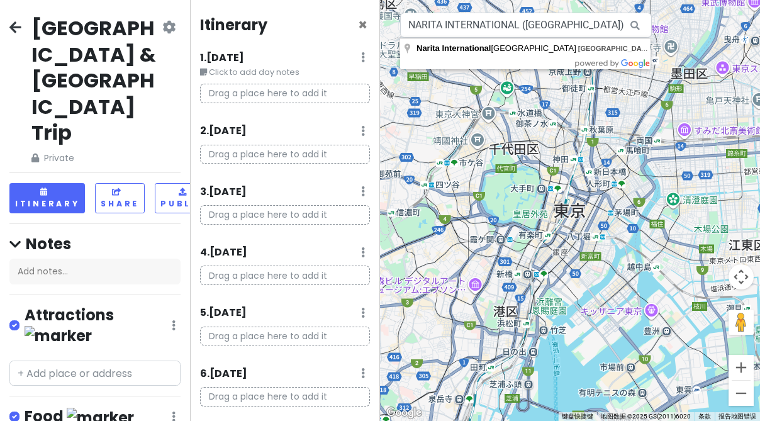
type input "Narita International Airport Terminal 2, Narita International Airport (NRT), Fu…"
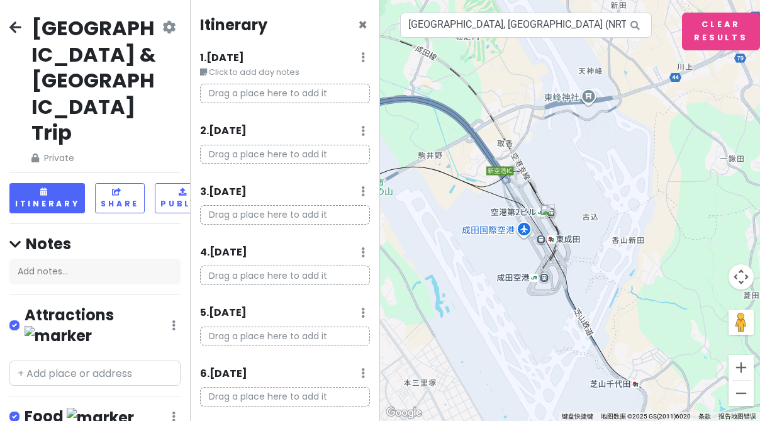
drag, startPoint x: 581, startPoint y: 254, endPoint x: 522, endPoint y: 235, distance: 62.1
click at [522, 235] on div at bounding box center [570, 210] width 380 height 421
click at [527, 233] on div at bounding box center [570, 210] width 380 height 421
click at [549, 215] on img at bounding box center [548, 211] width 15 height 15
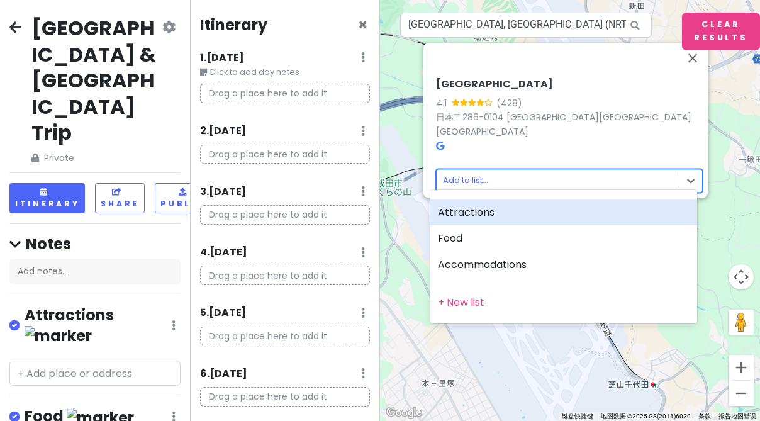
click at [464, 172] on body "Tokyo & Osaka Trip Private Change Dates Make a Copy Delete Trip Go Pro ⚡️ Give …" at bounding box center [380, 210] width 760 height 421
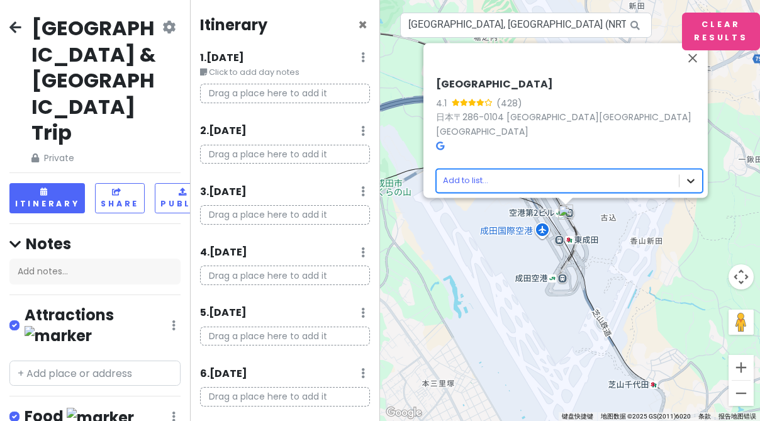
click at [683, 172] on body "Tokyo & Osaka Trip Private Change Dates Make a Copy Delete Trip Go Pro ⚡️ Give …" at bounding box center [380, 210] width 760 height 421
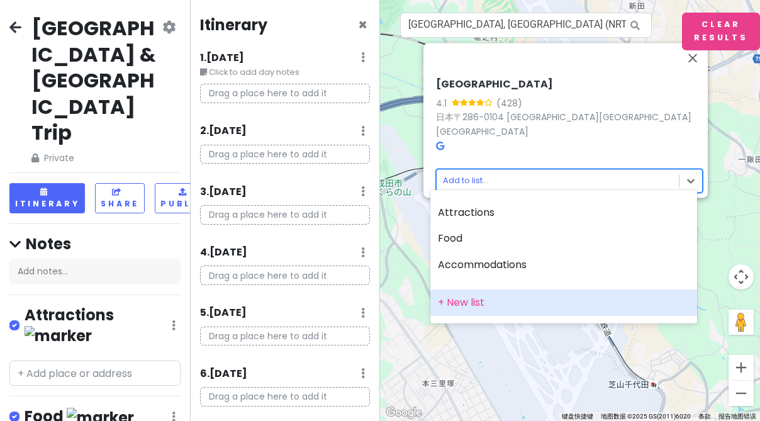
click at [459, 302] on div "+ New list" at bounding box center [563, 302] width 267 height 26
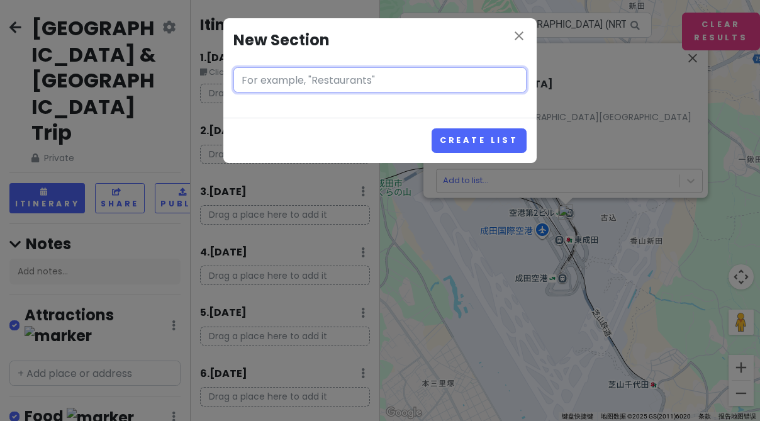
click at [425, 76] on input "text" at bounding box center [379, 79] width 293 height 25
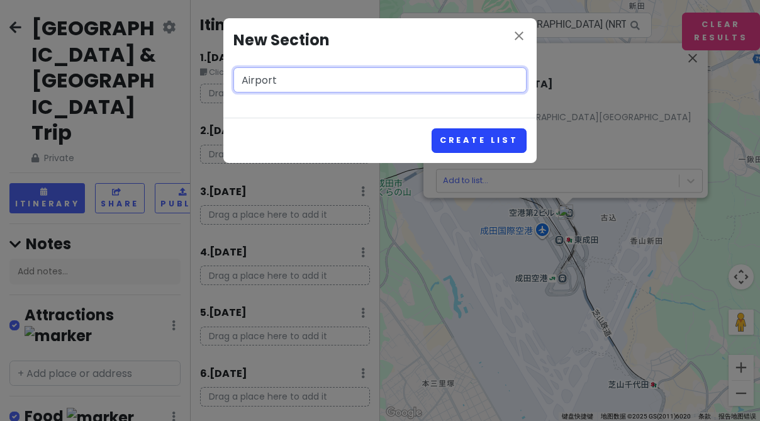
type input "Airport"
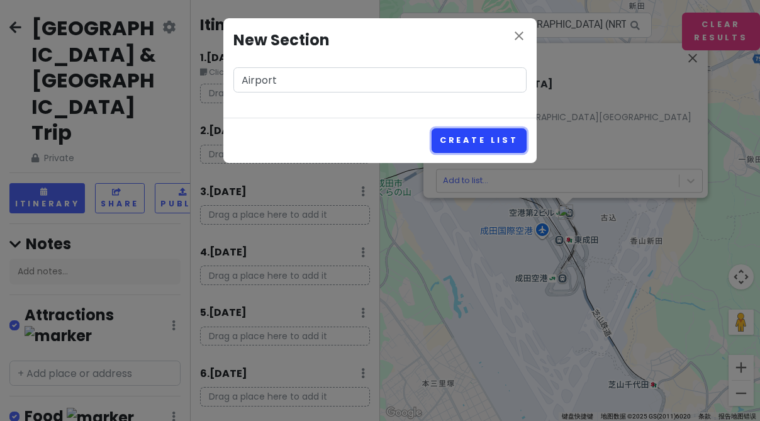
click at [477, 147] on button "Create List" at bounding box center [479, 140] width 95 height 25
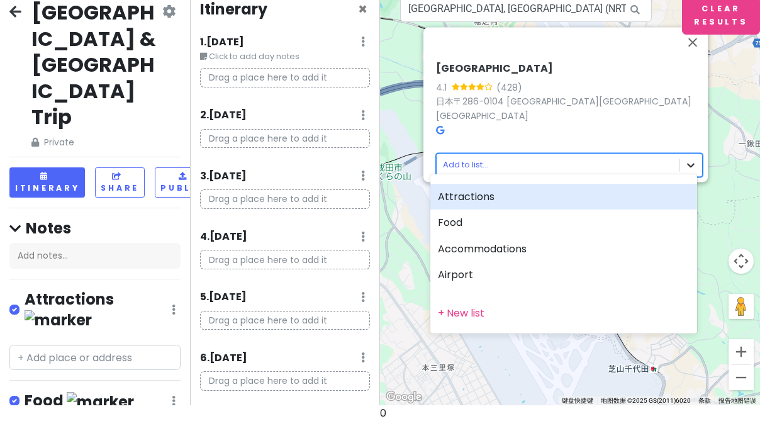
click at [684, 159] on body "Tokyo & Osaka Trip Private Change Dates Make a Copy Delete Trip Go Pro ⚡️ Give …" at bounding box center [380, 194] width 760 height 421
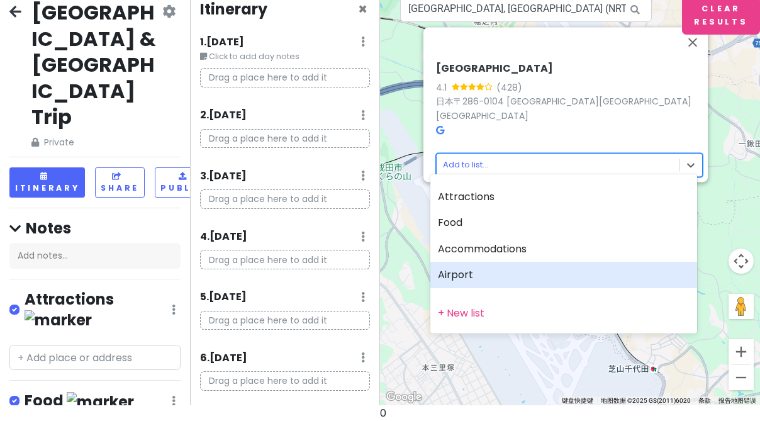
click at [522, 276] on div "Airport" at bounding box center [563, 275] width 267 height 26
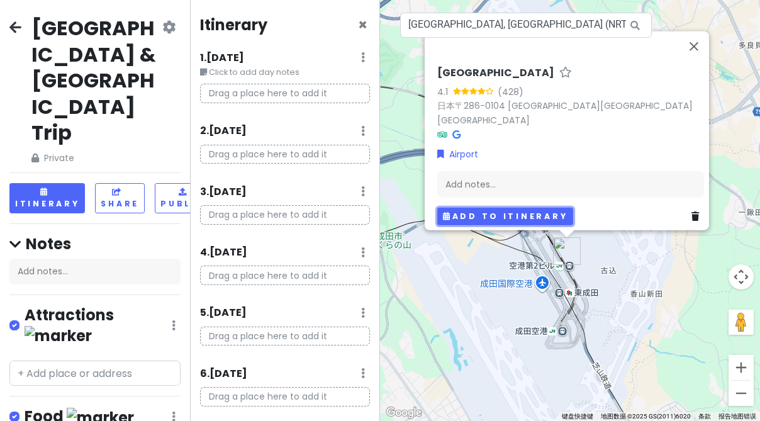
click at [537, 208] on button "Add to itinerary" at bounding box center [505, 216] width 136 height 18
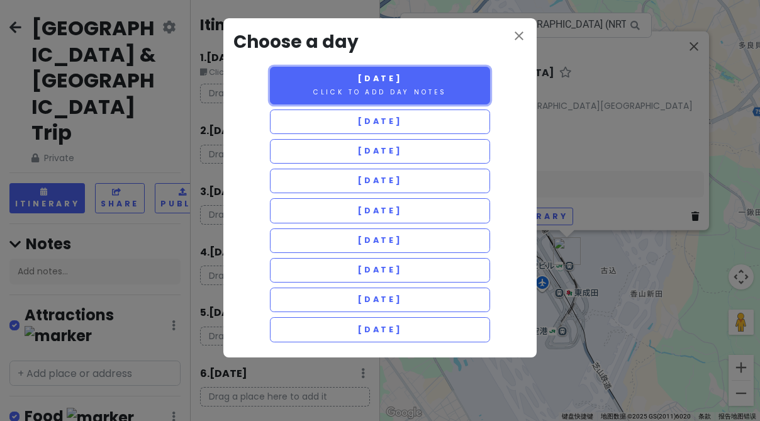
click at [389, 82] on span "Friday 11/21" at bounding box center [379, 78] width 45 height 11
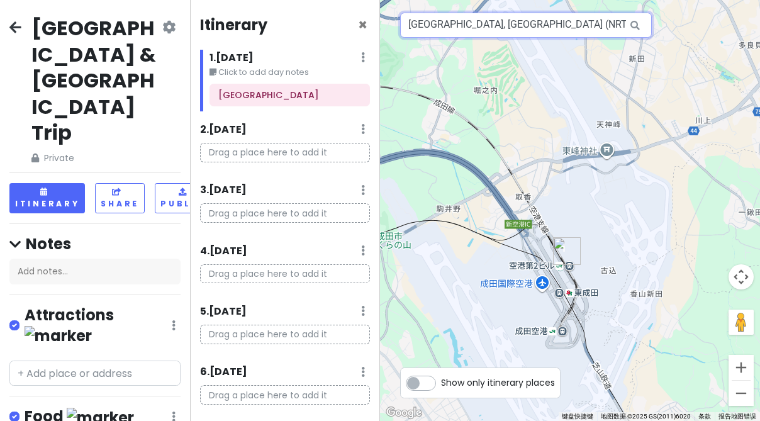
click at [612, 24] on input "Narita International Airport Terminal 2, Narita International Airport (NRT), Fu…" at bounding box center [526, 25] width 252 height 25
drag, startPoint x: 612, startPoint y: 24, endPoint x: 451, endPoint y: 20, distance: 161.8
click at [451, 20] on input "Narita International Airport Terminal 2, Narita International Airport (NRT), Fu…" at bounding box center [526, 25] width 252 height 25
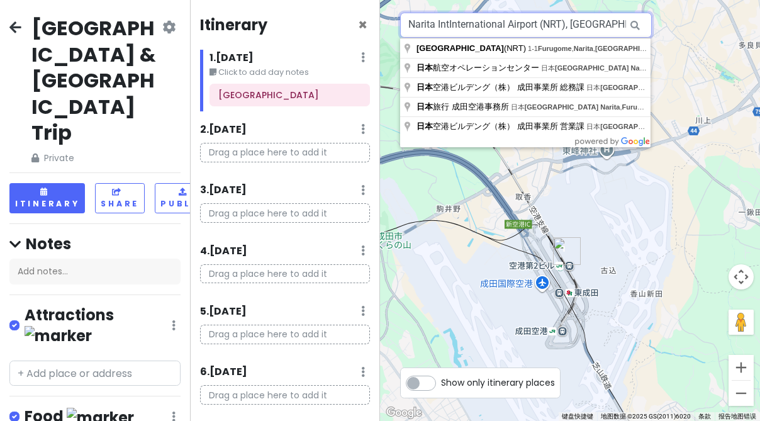
drag, startPoint x: 545, startPoint y: 25, endPoint x: 374, endPoint y: 24, distance: 171.2
click at [374, 24] on div "Tokyo & Osaka Trip Private Change Dates Make a Copy Delete Trip Go Pro ⚡️ Give …" at bounding box center [380, 210] width 760 height 421
type input "NRT), Furugome, 成田市千叶县日本"
drag, startPoint x: 584, startPoint y: 28, endPoint x: 311, endPoint y: 18, distance: 272.7
click at [311, 18] on div "Tokyo & Osaka Trip Private Change Dates Make a Copy Delete Trip Go Pro ⚡️ Give …" at bounding box center [380, 210] width 760 height 421
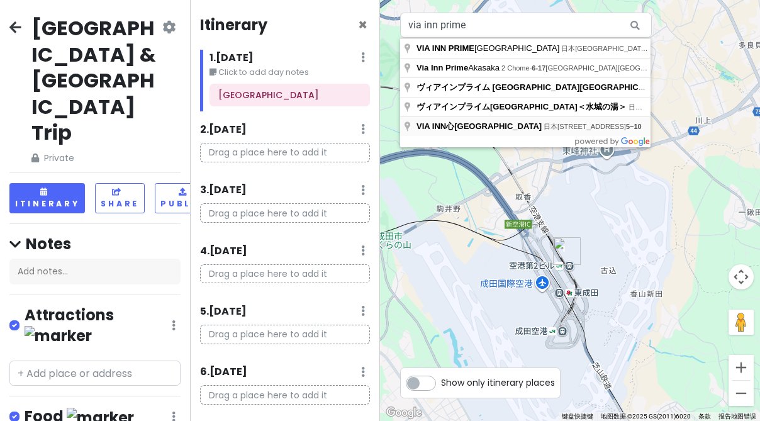
type input "日本大阪府大阪市西区 Shinmachi, 1 Chome−5−10 VIA INN心斋桥四桥"
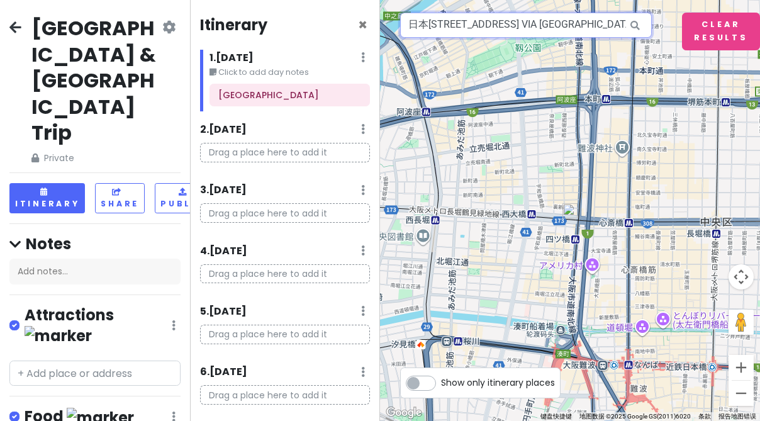
click at [599, 23] on input "日本大阪府大阪市西区 Shinmachi, 1 Chome−5−10 VIA INN心斋桥四桥" at bounding box center [526, 25] width 252 height 25
click at [639, 28] on icon at bounding box center [635, 26] width 28 height 26
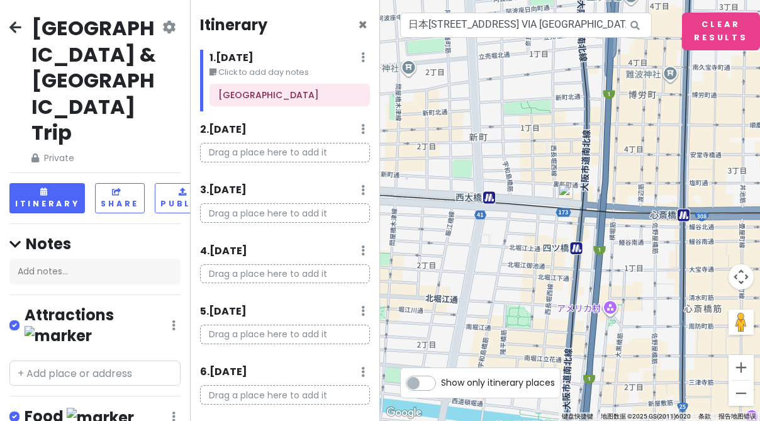
click at [569, 193] on img at bounding box center [565, 191] width 15 height 15
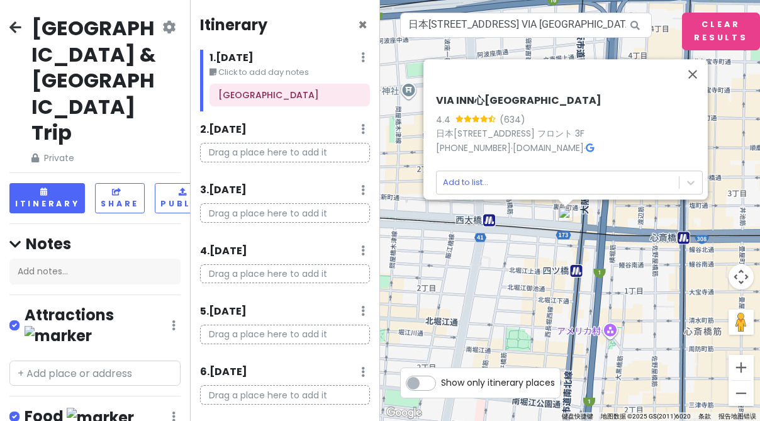
click at [594, 143] on icon at bounding box center [590, 147] width 8 height 9
click at [506, 179] on body "Tokyo & Osaka Trip Private Change Dates Make a Copy Delete Trip Go Pro ⚡️ Give …" at bounding box center [380, 210] width 760 height 421
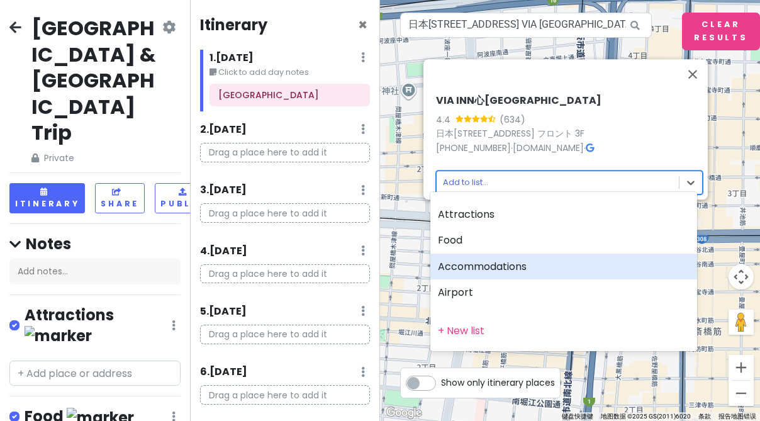
click at [508, 272] on div "Accommodations" at bounding box center [563, 267] width 267 height 26
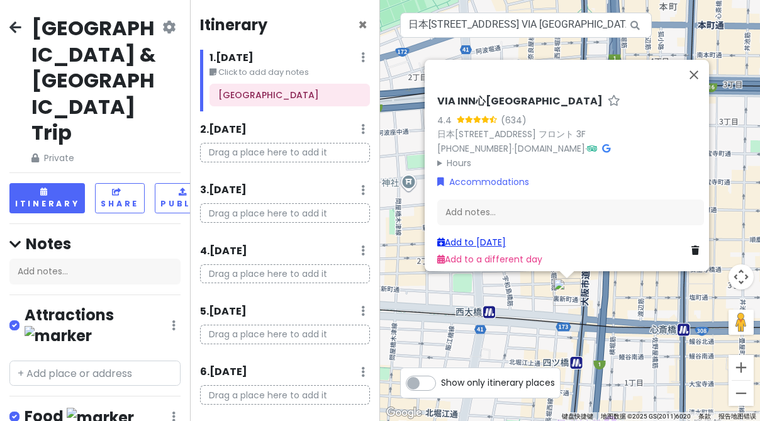
click at [484, 236] on link "Add to Fri 11/21" at bounding box center [471, 242] width 69 height 13
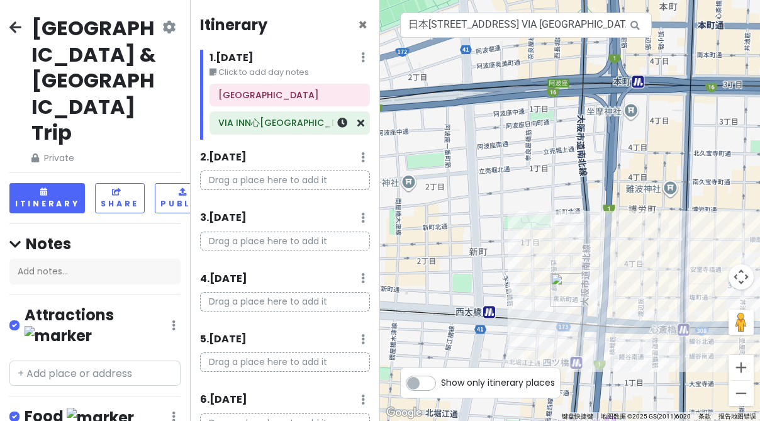
click at [264, 124] on h6 "VIA INN心斋桥四桥" at bounding box center [289, 122] width 143 height 11
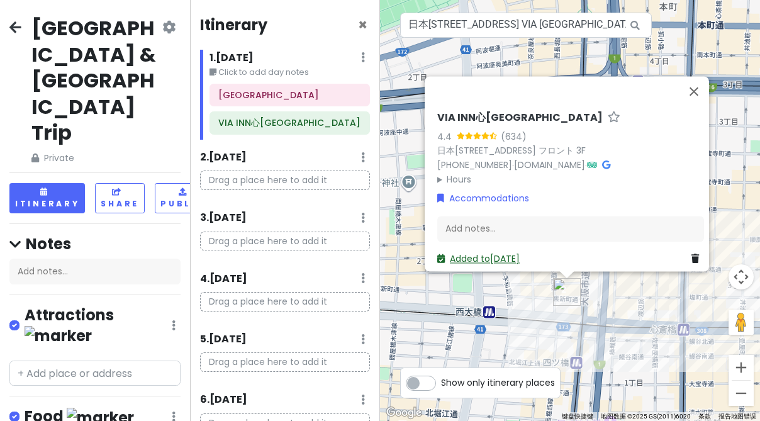
click at [493, 252] on link "Added to Fri 11/21" at bounding box center [478, 258] width 82 height 13
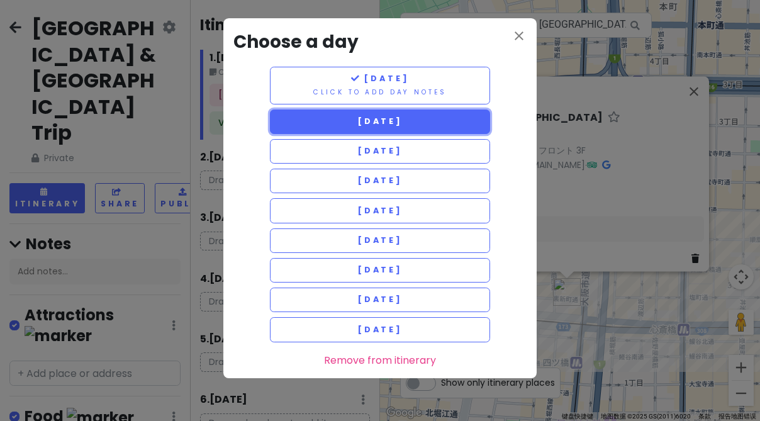
click at [464, 120] on button "Saturday 11/22" at bounding box center [380, 121] width 220 height 25
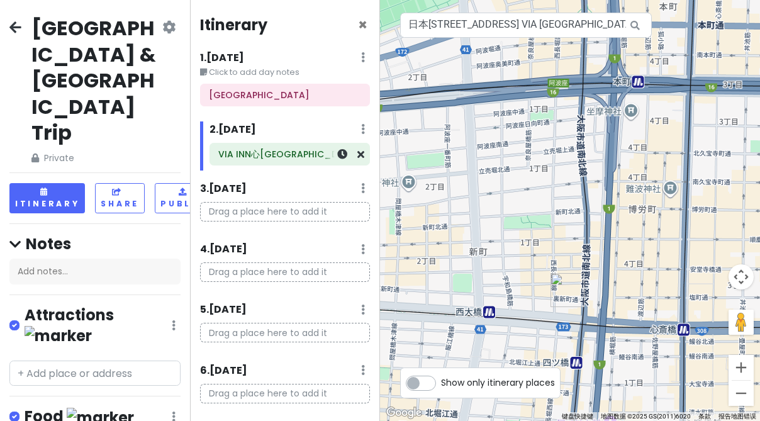
click at [292, 154] on h6 "VIA INN心斋桥四桥" at bounding box center [289, 153] width 143 height 11
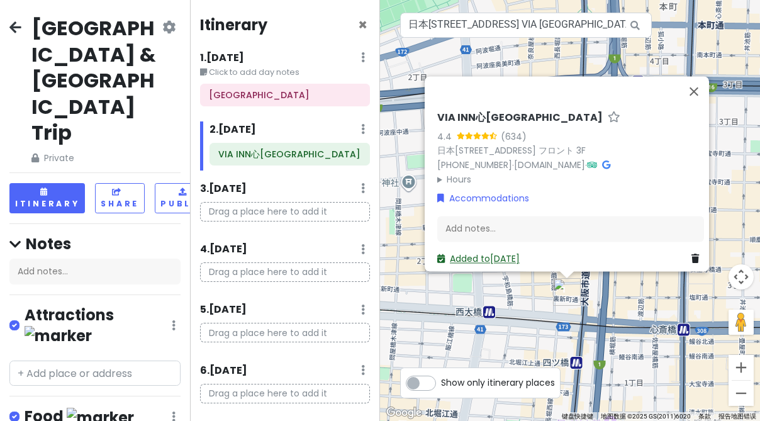
click at [476, 254] on link "Added to Sat 11/22" at bounding box center [478, 258] width 82 height 13
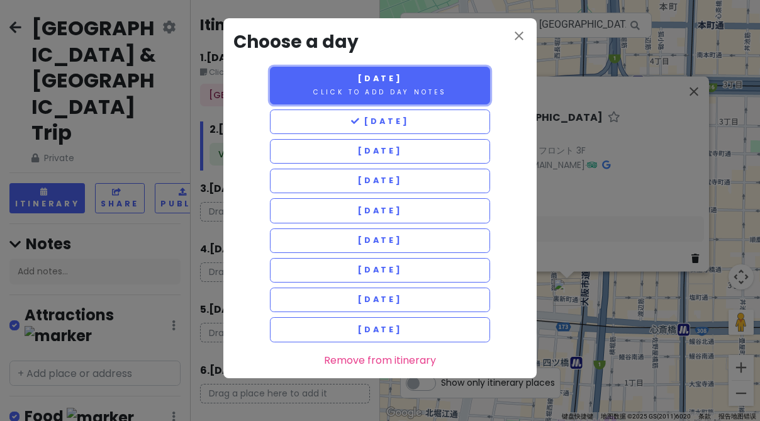
click at [403, 90] on small "Click to add day notes" at bounding box center [379, 91] width 133 height 9
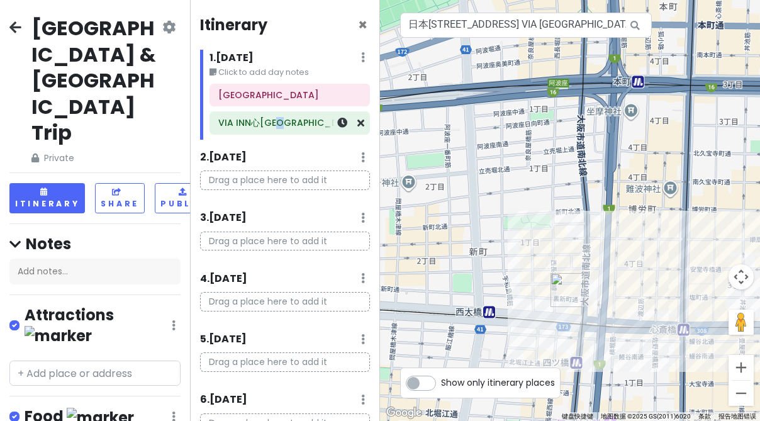
click at [271, 124] on h6 "VIA INN心斋桥四桥" at bounding box center [289, 122] width 143 height 11
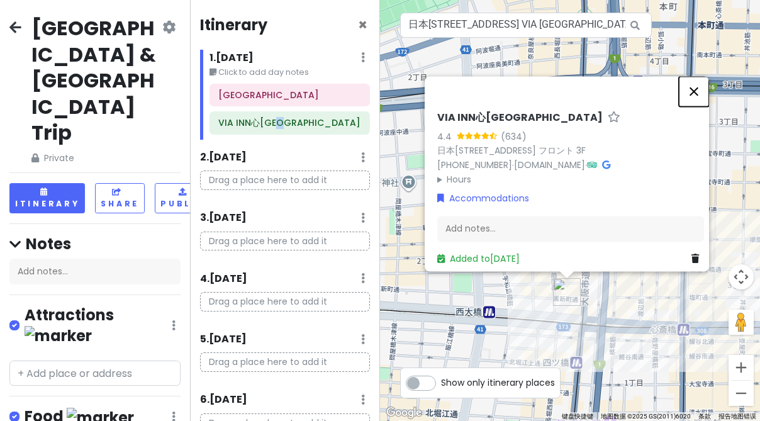
click at [703, 76] on button "关闭" at bounding box center [694, 91] width 30 height 30
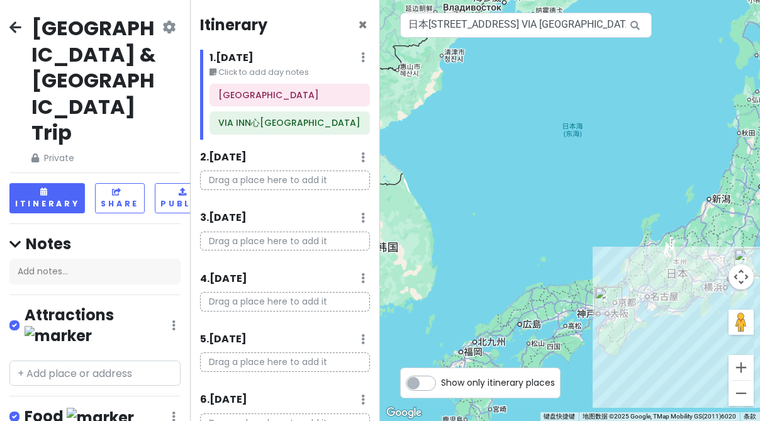
click at [307, 145] on div "Itinerary × 1 . Fri 11/21 Edit Day Notes Delete Day Click to add day notes 成田国际…" at bounding box center [285, 210] width 190 height 421
click at [296, 126] on div "成田国际机场第二航站楼 VIA INN心斋桥四桥" at bounding box center [289, 111] width 179 height 55
click at [346, 128] on icon at bounding box center [342, 123] width 10 height 10
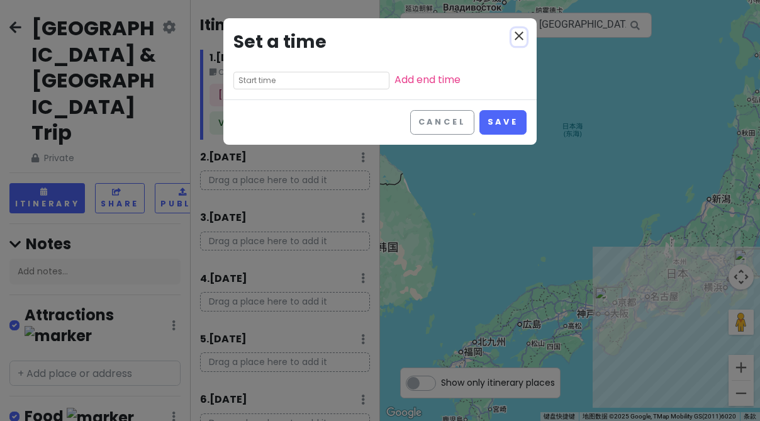
click at [521, 33] on icon "close" at bounding box center [519, 35] width 15 height 15
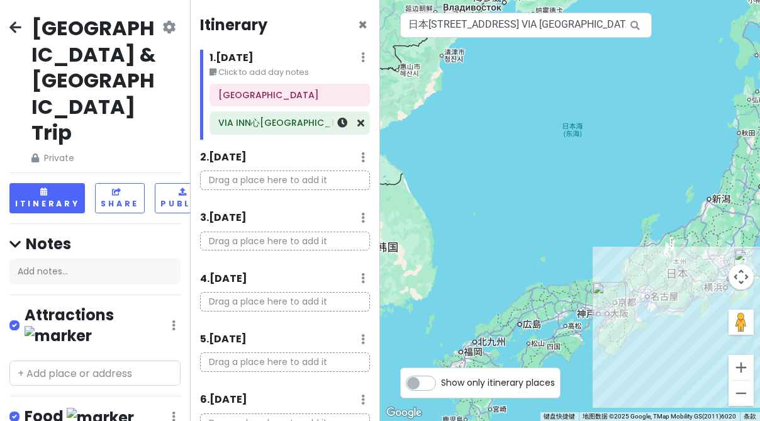
click at [259, 126] on h6 "VIA INN心斋桥四桥" at bounding box center [289, 122] width 143 height 11
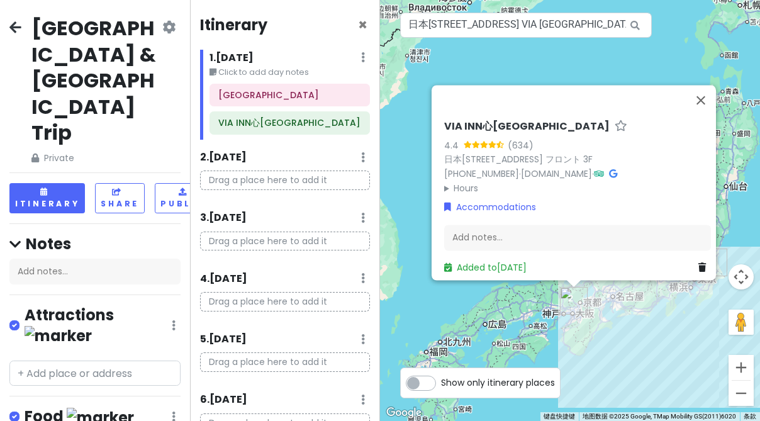
click at [582, 322] on div "VIA INN心斋桥四桥 4.4 (634) 日本〒550-0013 Osaka, Nishi Ward, Shinmachi, 1-chōme−5−１０ フ…" at bounding box center [570, 210] width 380 height 421
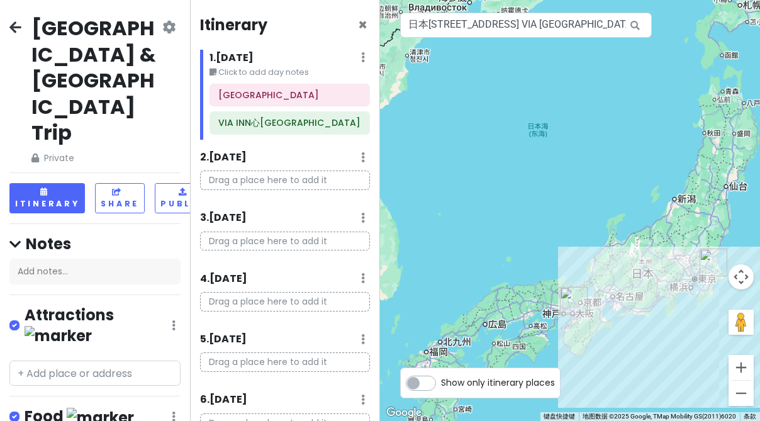
click at [572, 303] on img "VIA INN心斋桥四桥" at bounding box center [574, 301] width 28 height 28
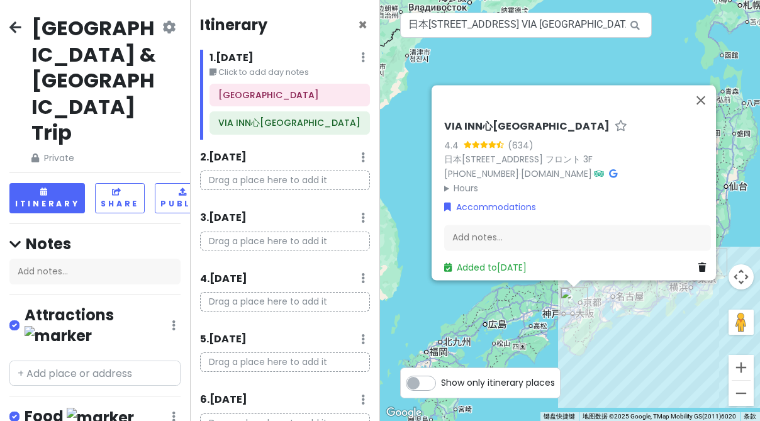
click at [572, 304] on img "VIA INN心斋桥四桥" at bounding box center [574, 301] width 28 height 28
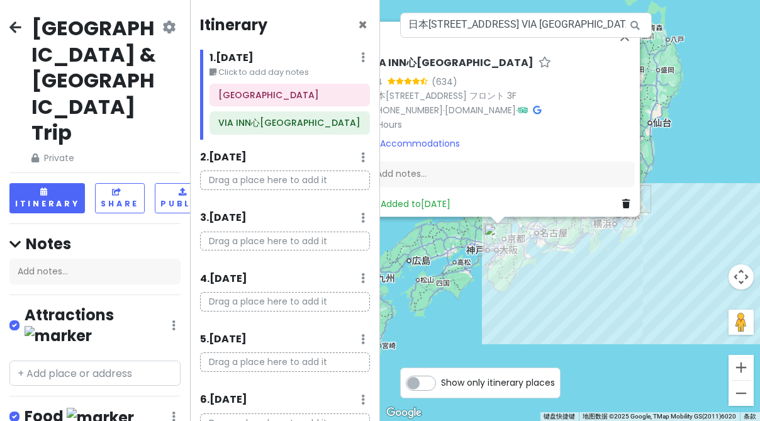
drag, startPoint x: 572, startPoint y: 304, endPoint x: 498, endPoint y: 242, distance: 96.0
click at [498, 242] on img "VIA INN心斋桥四桥" at bounding box center [498, 237] width 28 height 28
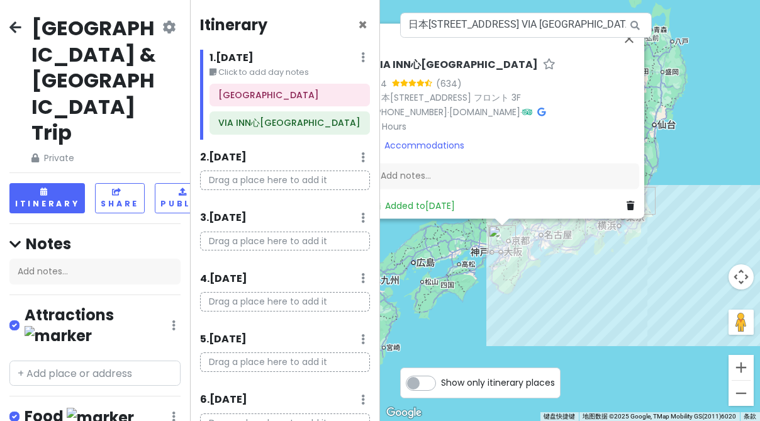
click at [498, 242] on img "VIA INN心斋桥四桥" at bounding box center [502, 239] width 28 height 28
click at [749, 271] on button "地图镜头控件" at bounding box center [741, 276] width 25 height 25
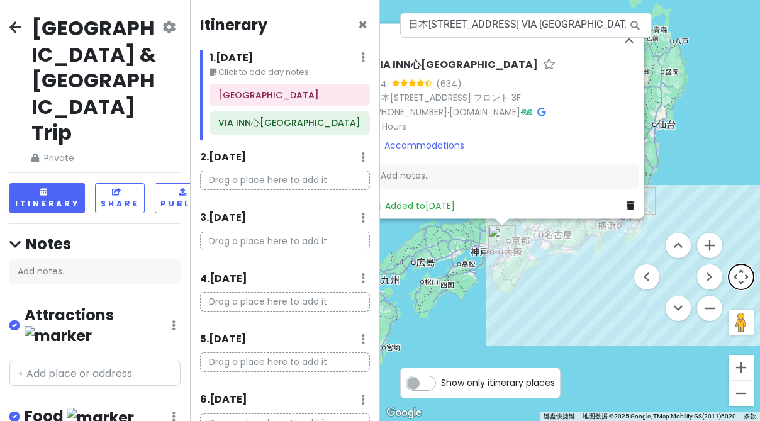
click at [749, 271] on button "地图镜头控件" at bounding box center [741, 276] width 25 height 25
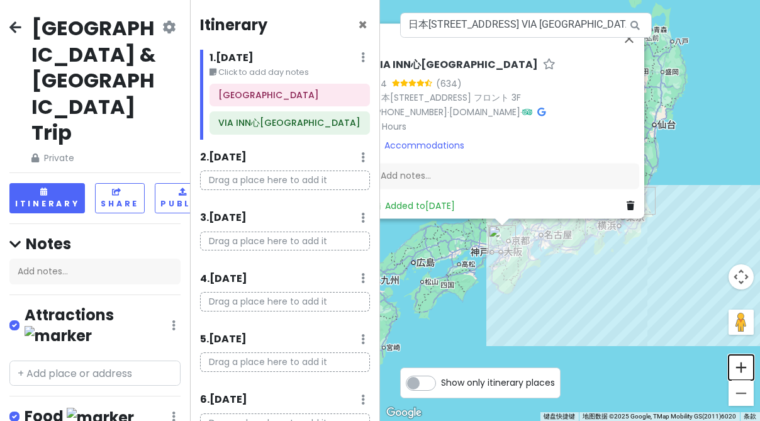
click at [744, 366] on button "放大" at bounding box center [741, 367] width 25 height 25
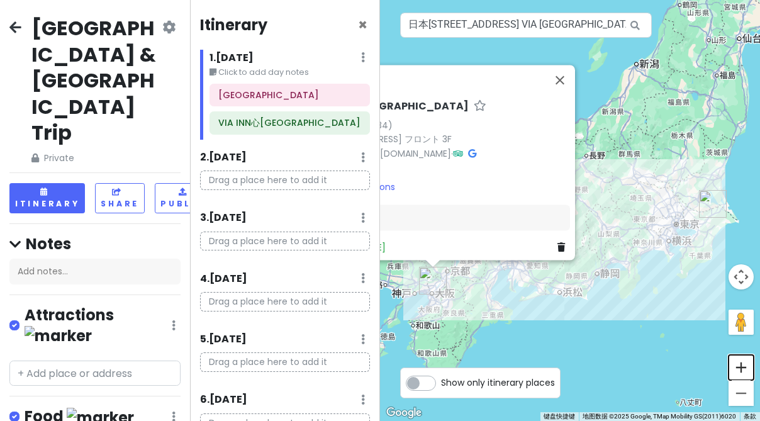
click at [744, 366] on button "放大" at bounding box center [741, 367] width 25 height 25
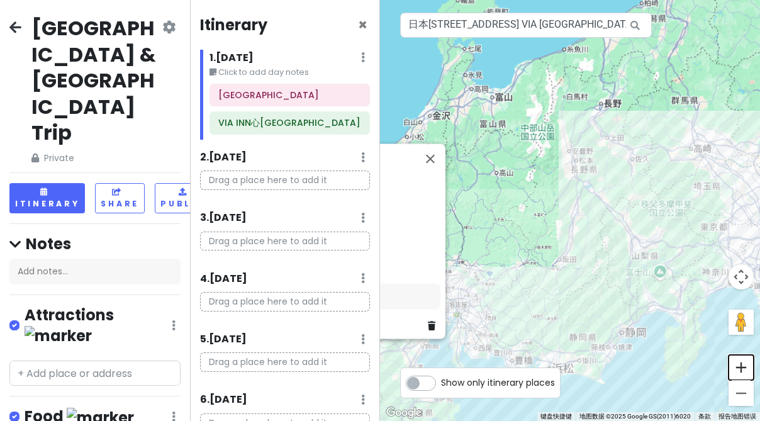
click at [744, 366] on button "放大" at bounding box center [741, 367] width 25 height 25
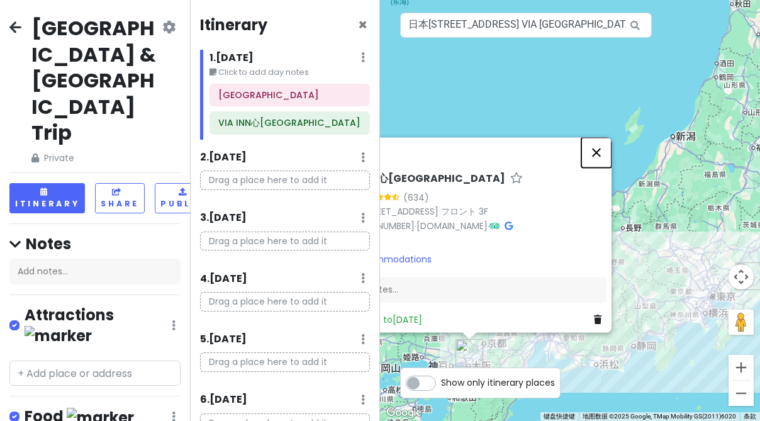
click at [608, 137] on button "关闭" at bounding box center [596, 152] width 30 height 30
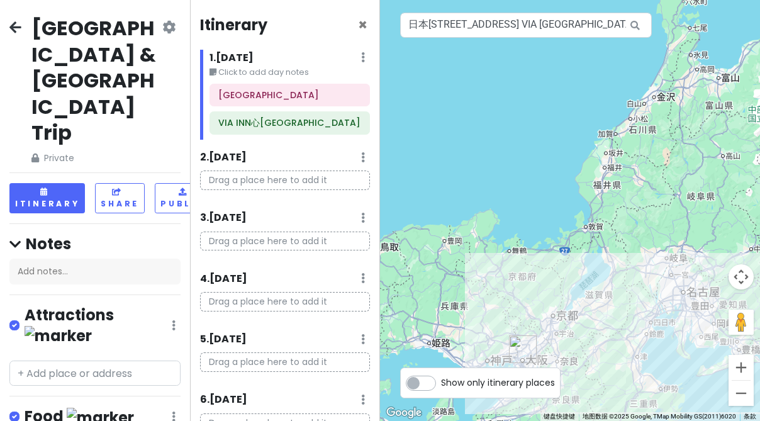
click at [639, 30] on icon at bounding box center [635, 26] width 28 height 26
click at [633, 26] on icon at bounding box center [635, 26] width 28 height 26
click at [634, 26] on icon at bounding box center [635, 26] width 28 height 26
click at [281, 123] on h6 "VIA INN心斋桥四桥" at bounding box center [289, 122] width 143 height 11
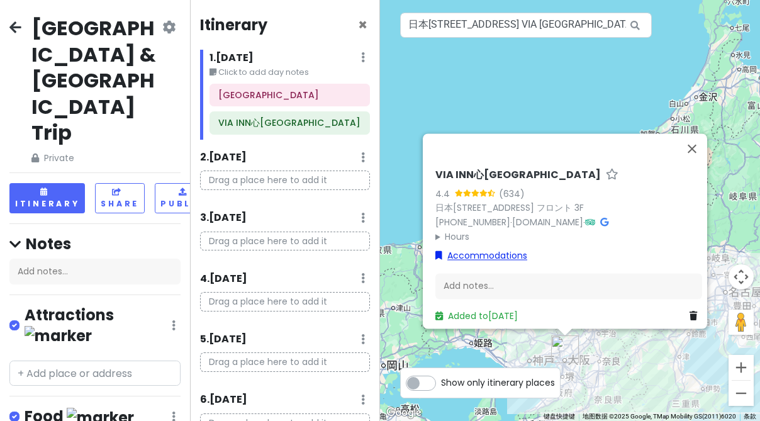
click at [439, 249] on link "Accommodations" at bounding box center [481, 256] width 92 height 14
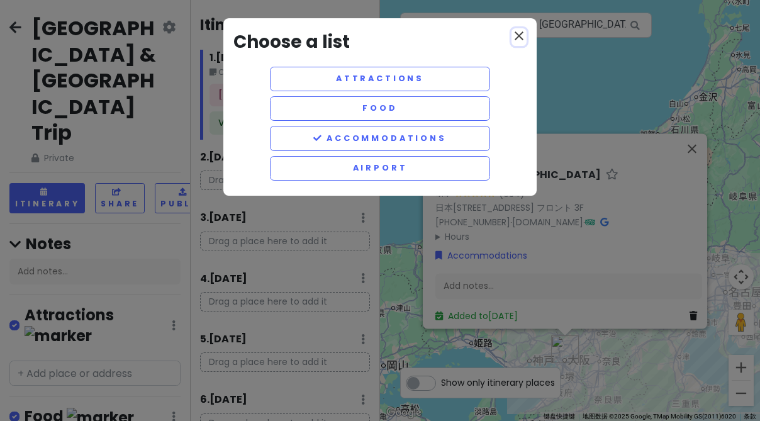
click at [514, 38] on icon "close" at bounding box center [519, 35] width 15 height 15
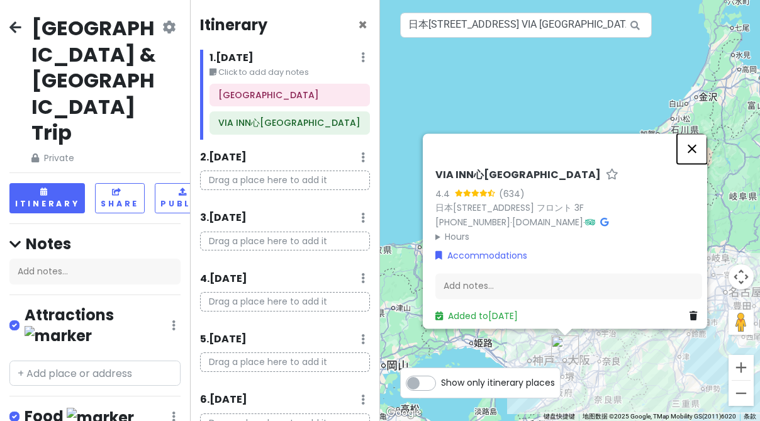
click at [699, 133] on button "关闭" at bounding box center [692, 148] width 30 height 30
